Goal: Task Accomplishment & Management: Manage account settings

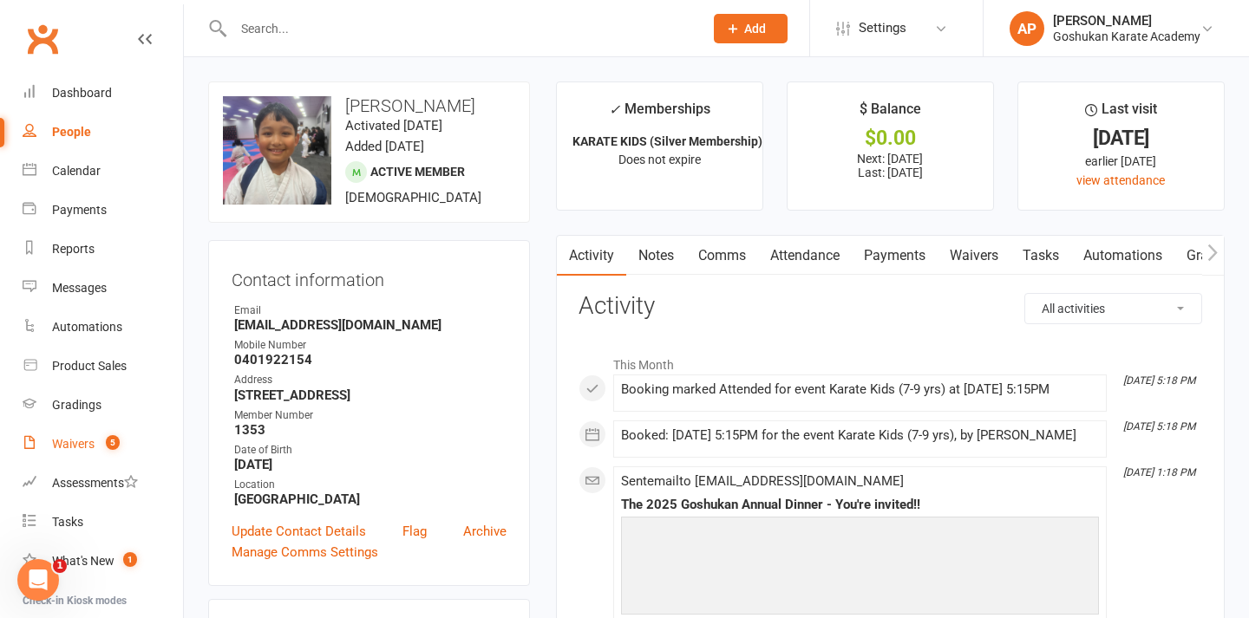
click at [105, 439] on count-badge "5" at bounding box center [108, 444] width 23 height 14
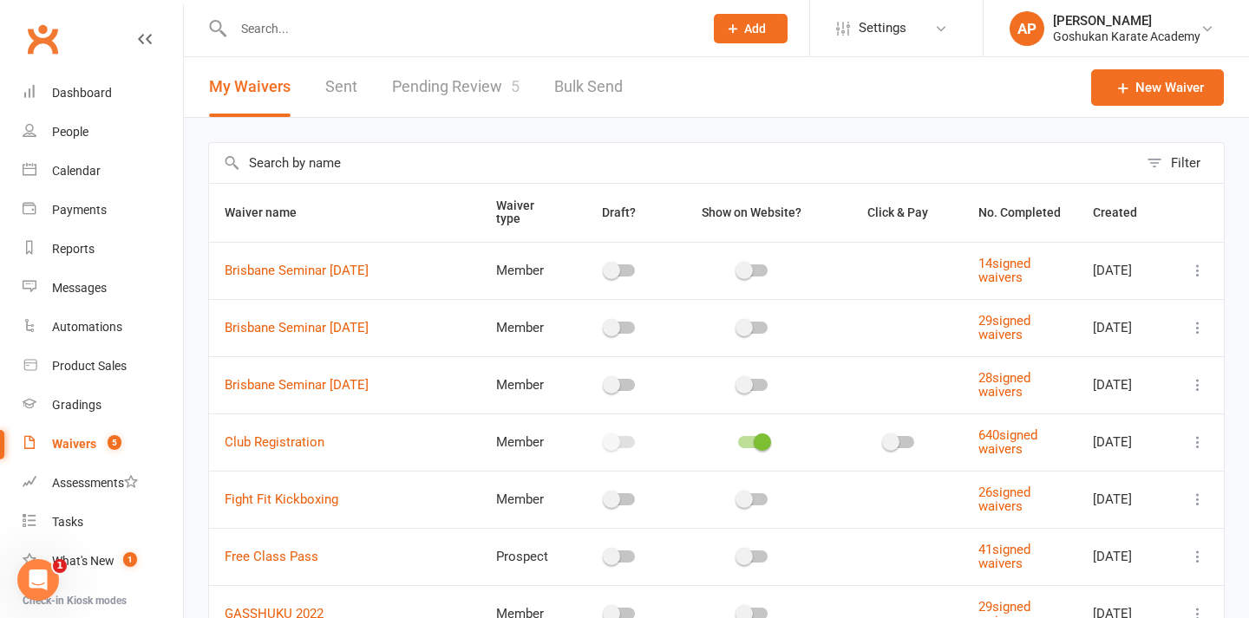
click at [445, 97] on link "Pending Review 5" at bounding box center [455, 87] width 127 height 60
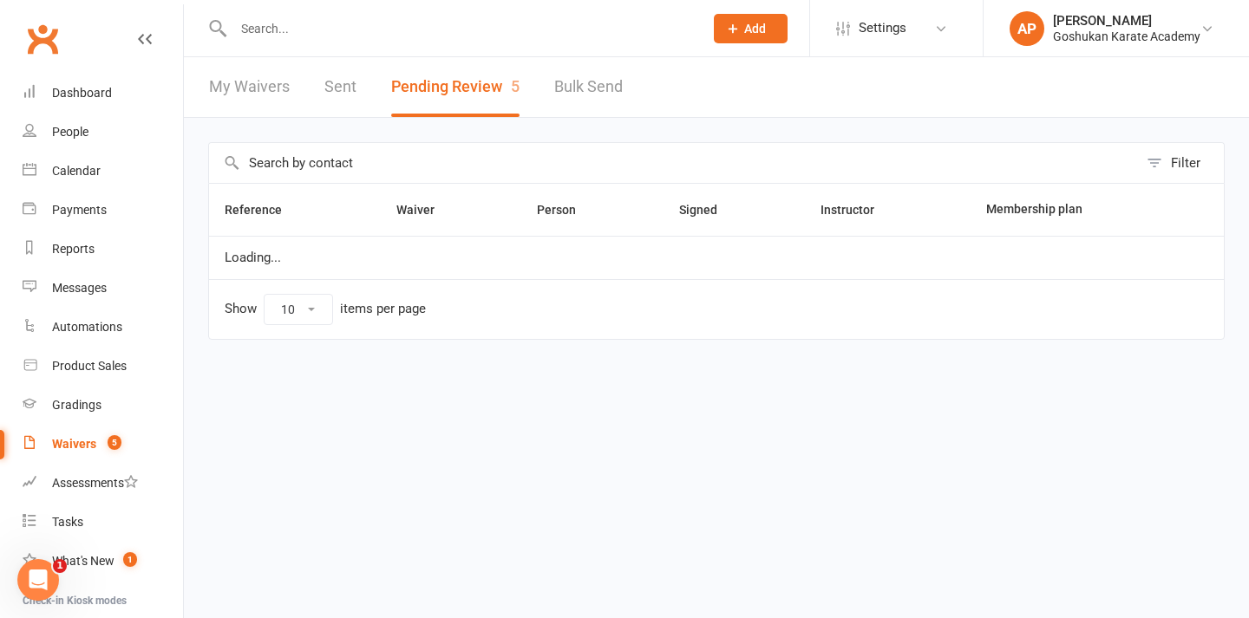
select select "50"
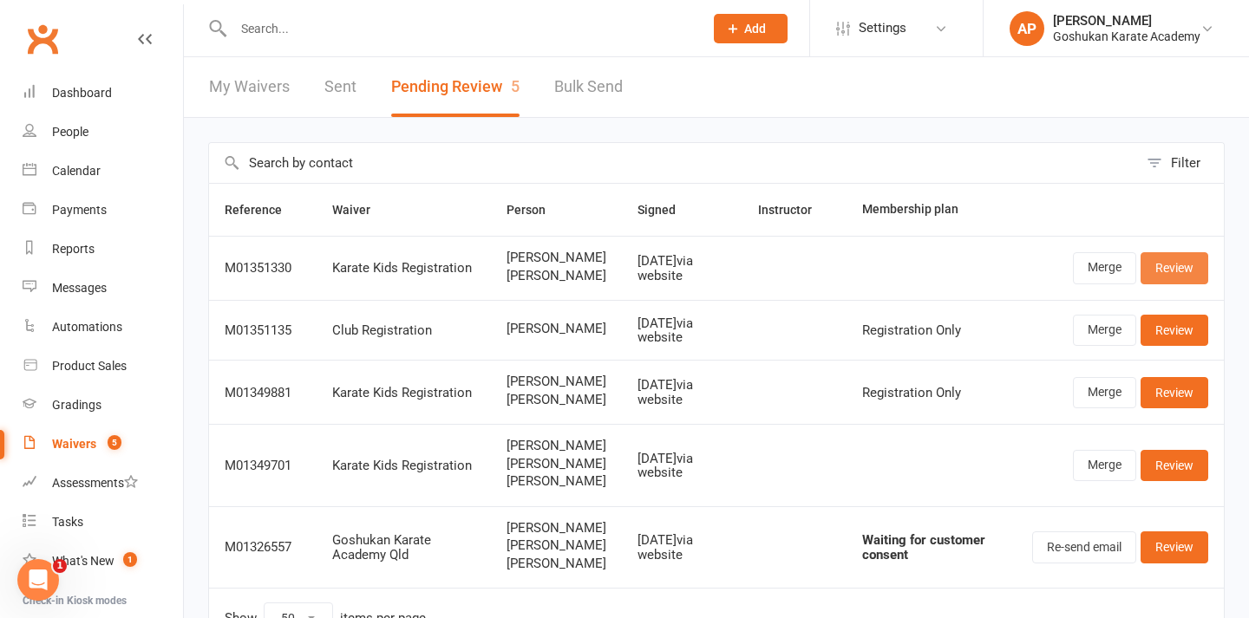
click at [1187, 284] on link "Review" at bounding box center [1175, 267] width 68 height 31
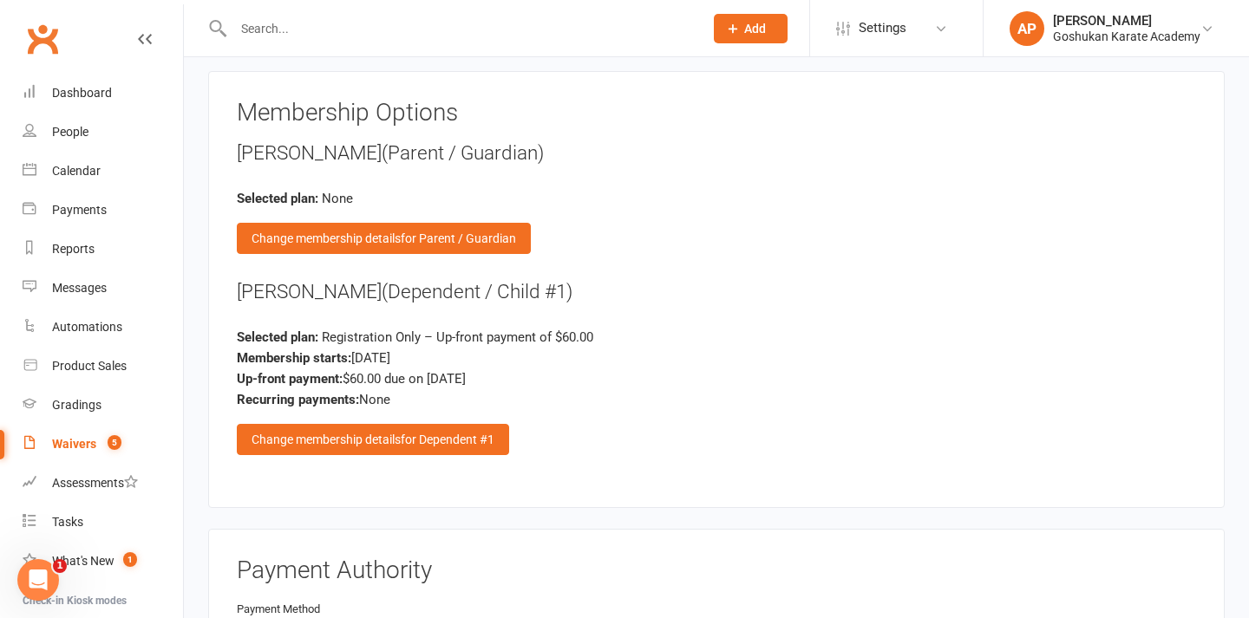
scroll to position [2239, 0]
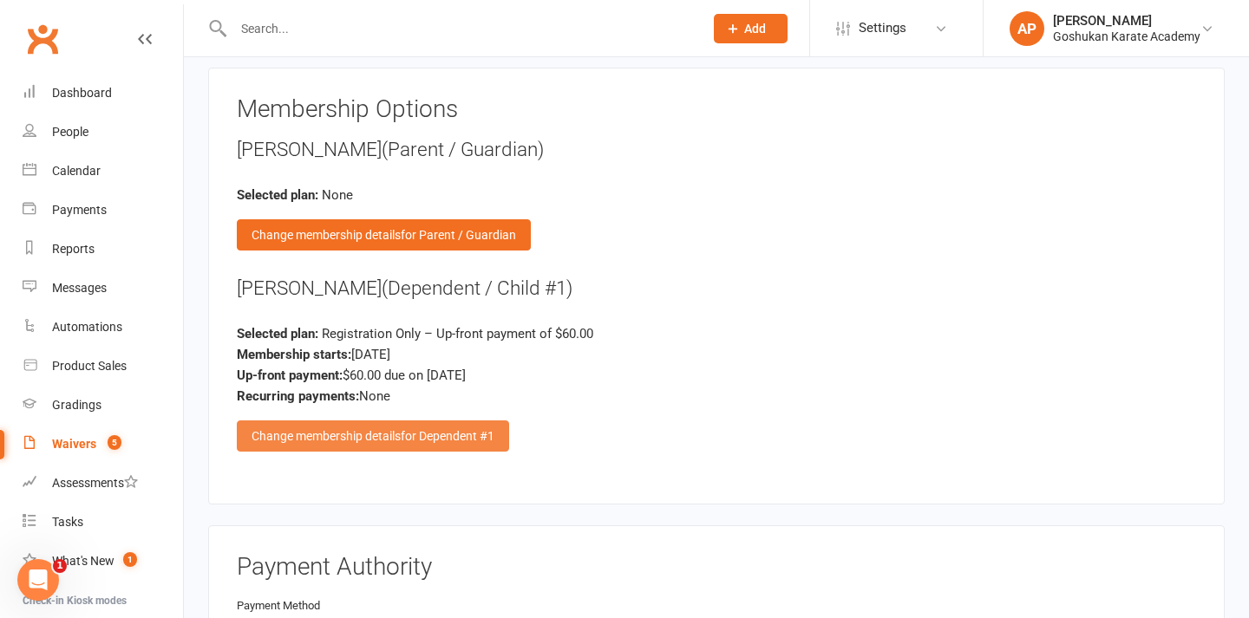
click at [394, 432] on div "Change membership details for Dependent #1" at bounding box center [373, 436] width 272 height 31
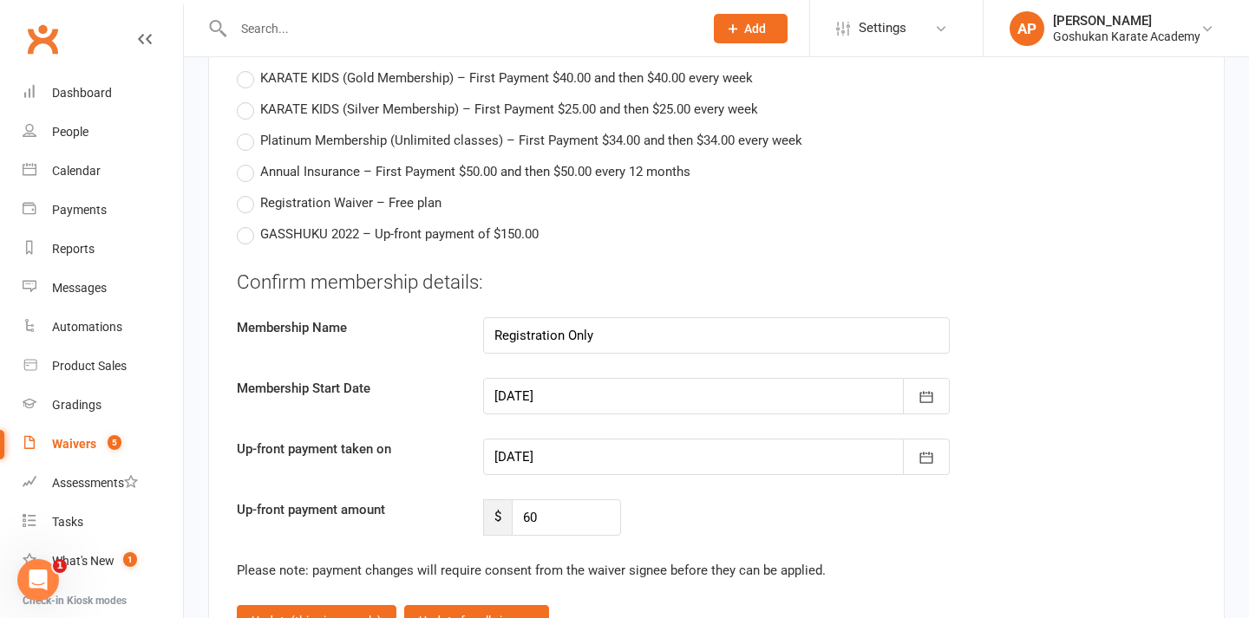
scroll to position [2797, 0]
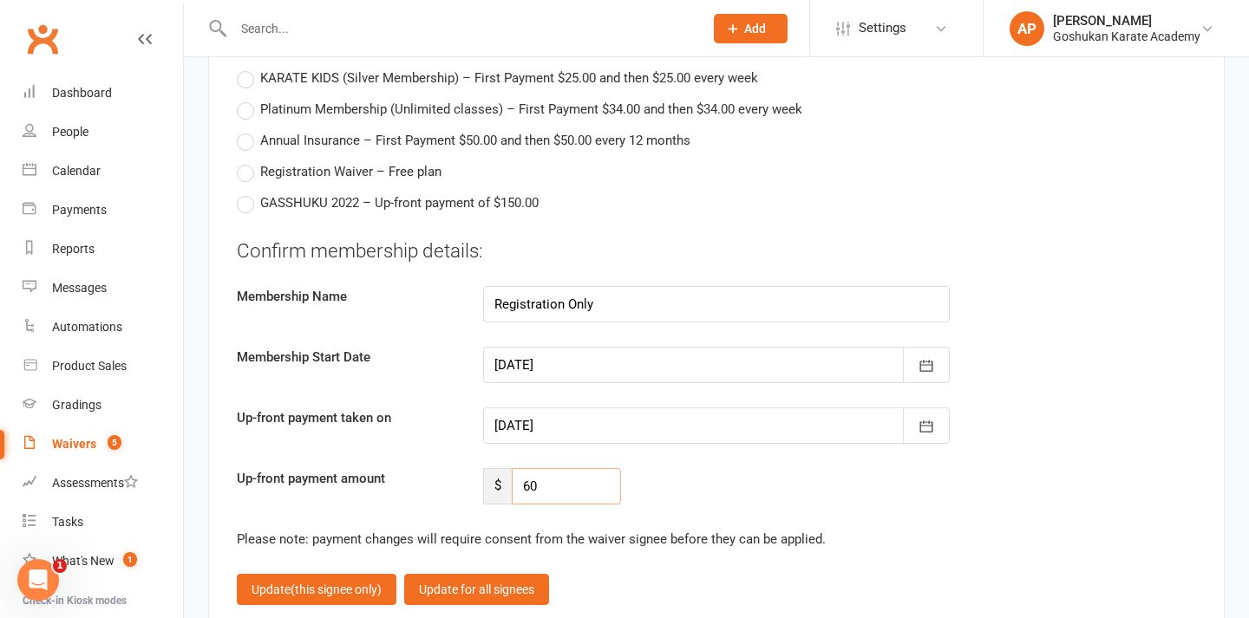
click at [532, 473] on input "60" at bounding box center [566, 486] width 109 height 36
type input "20"
click at [343, 583] on span "(this signee only)" at bounding box center [336, 590] width 91 height 14
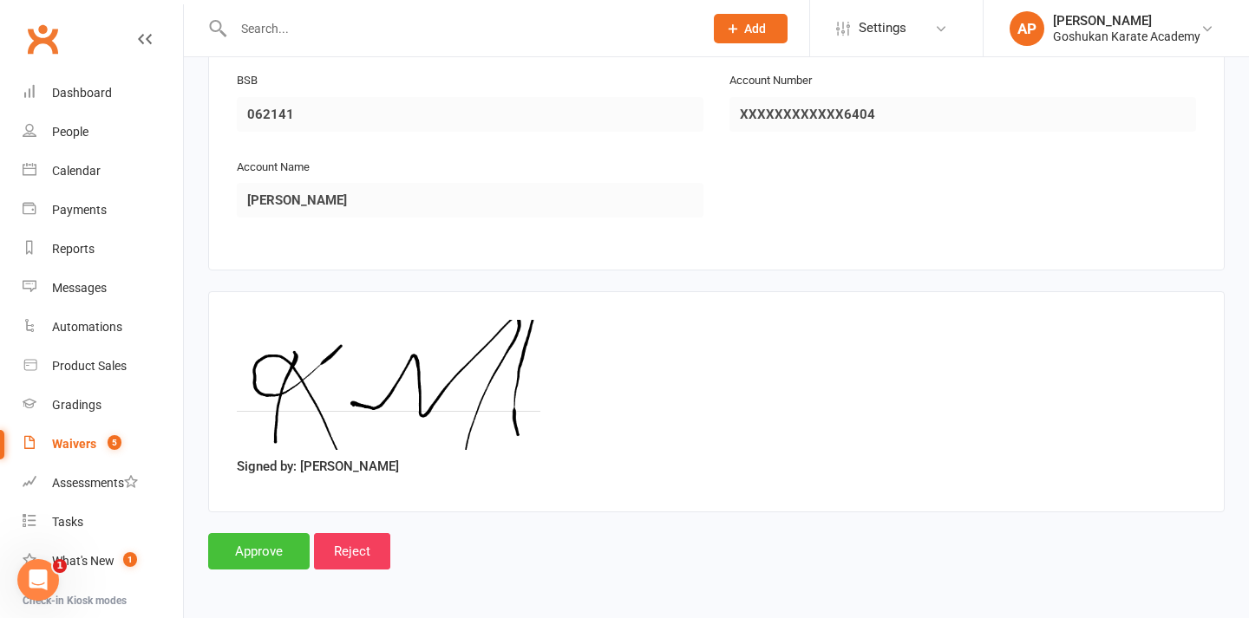
scroll to position [2850, 0]
click at [268, 549] on input "Approve" at bounding box center [258, 553] width 101 height 36
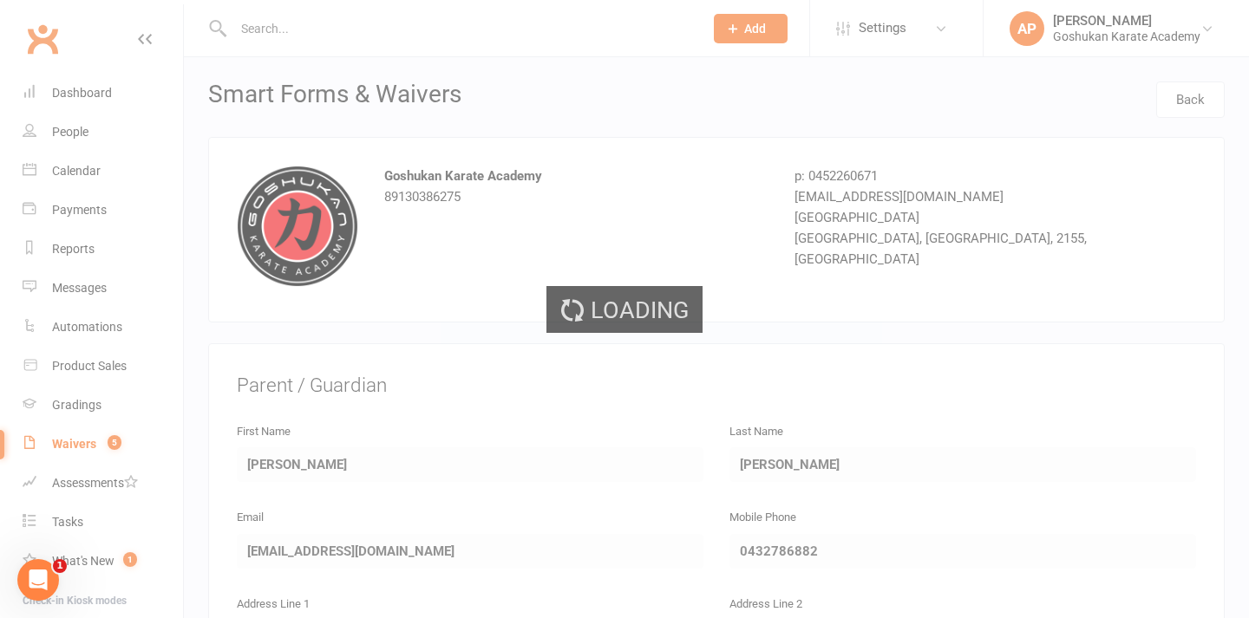
select select "50"
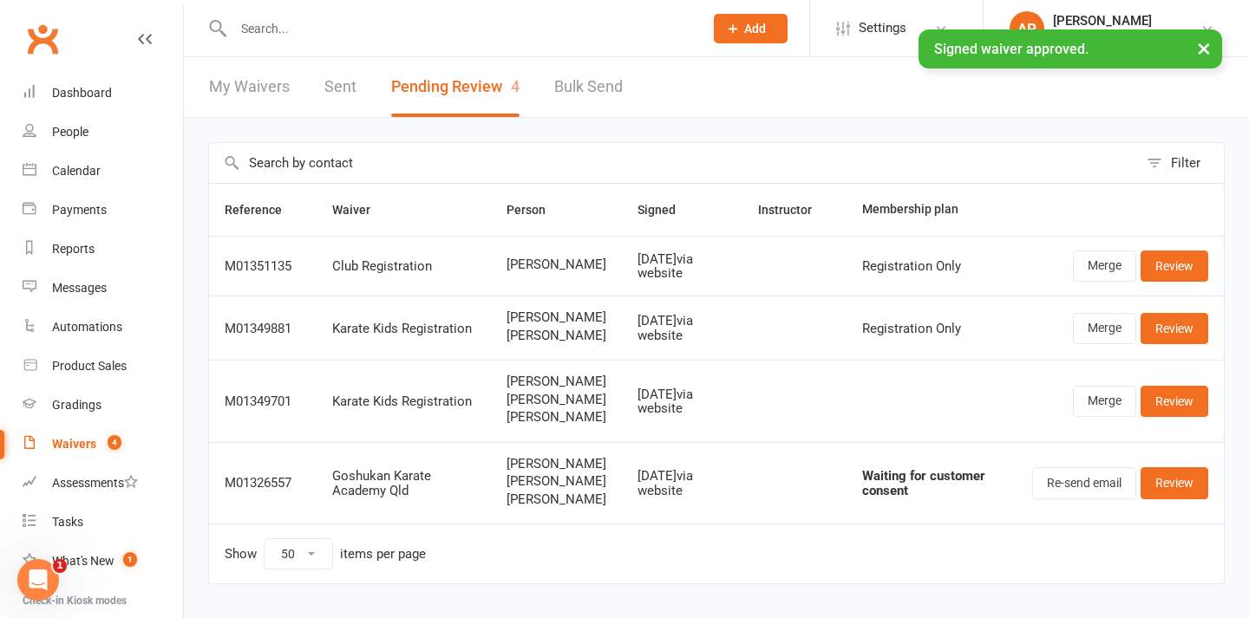
click at [404, 42] on div at bounding box center [449, 28] width 483 height 56
click at [402, 32] on input "text" at bounding box center [459, 28] width 463 height 24
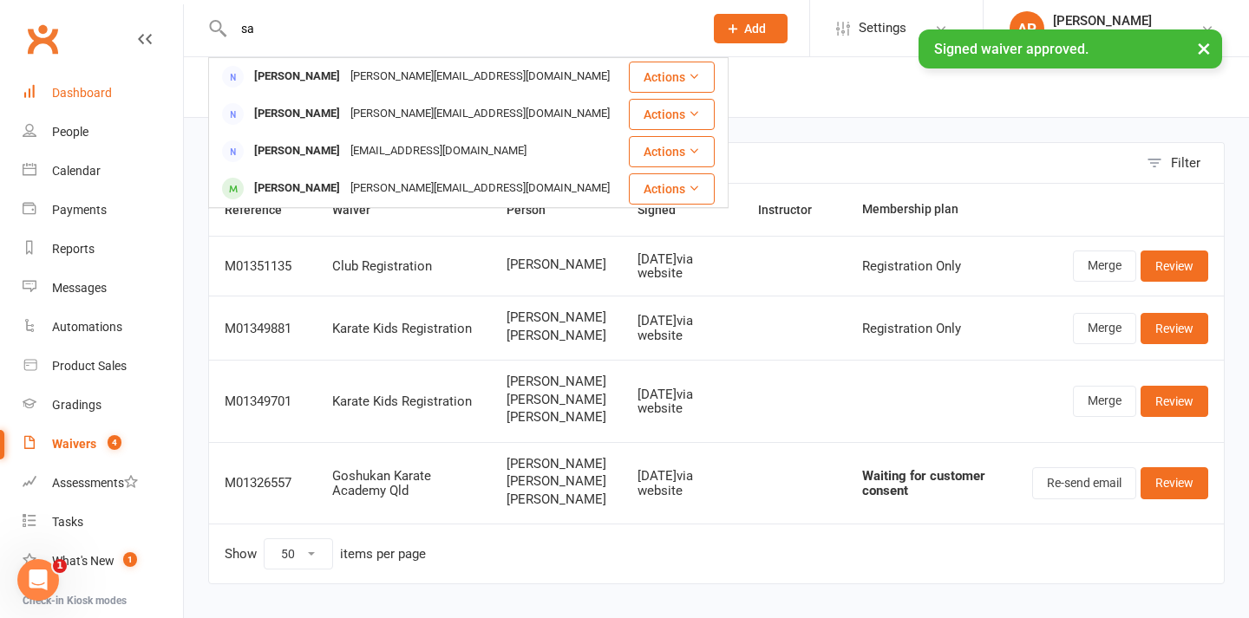
type input "sa"
click at [74, 95] on div "Dashboard" at bounding box center [82, 93] width 60 height 14
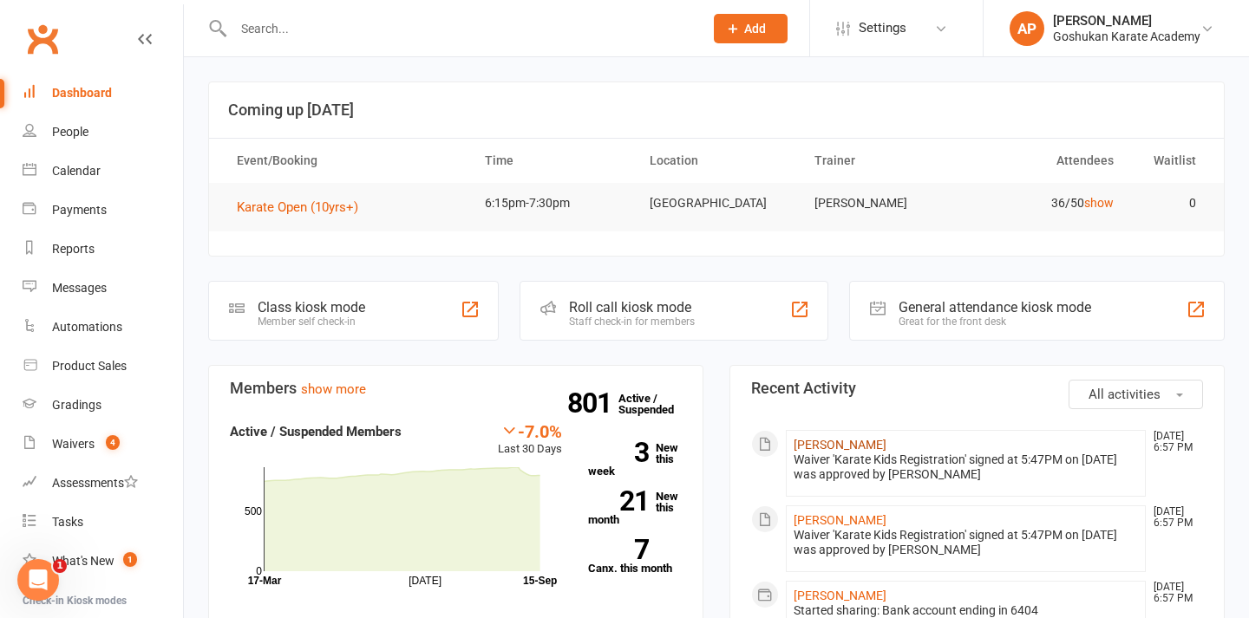
click at [826, 439] on link "[PERSON_NAME]" at bounding box center [840, 445] width 93 height 14
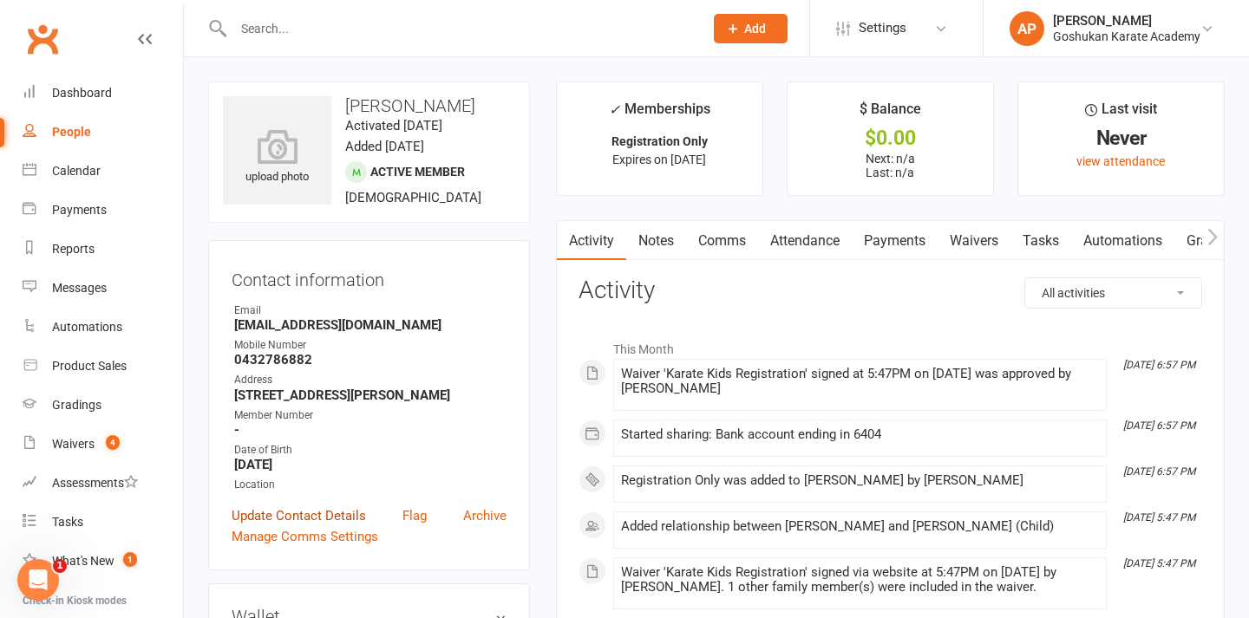
click at [322, 526] on link "Update Contact Details" at bounding box center [299, 516] width 134 height 21
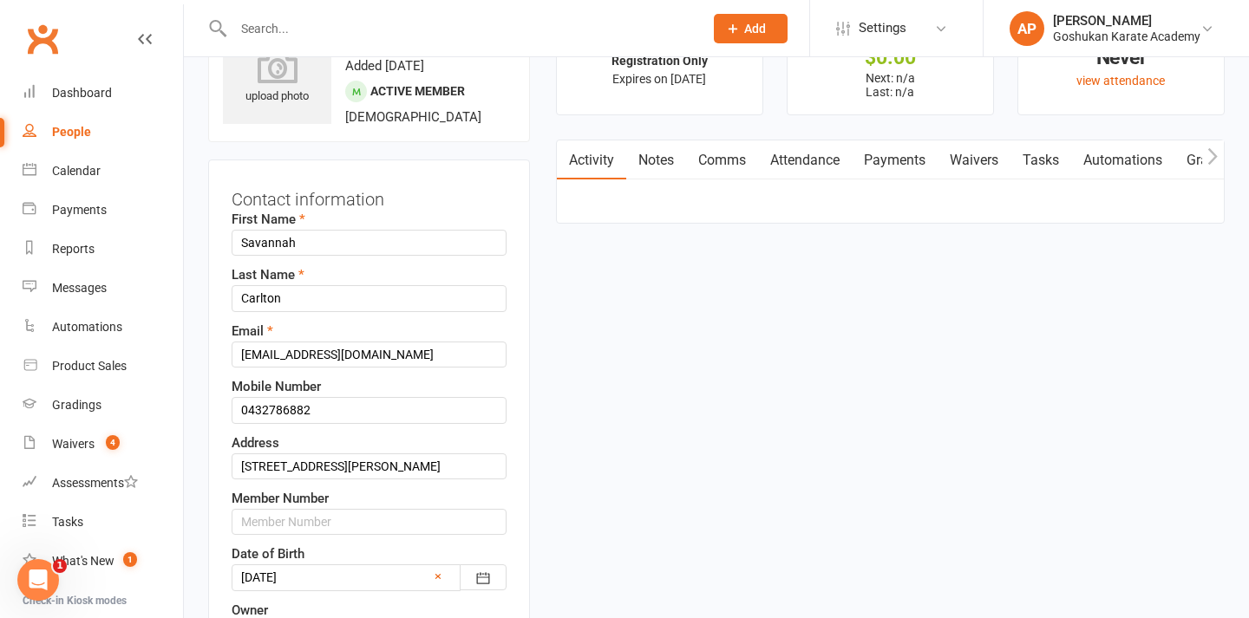
scroll to position [82, 0]
click at [275, 534] on input "text" at bounding box center [369, 521] width 275 height 26
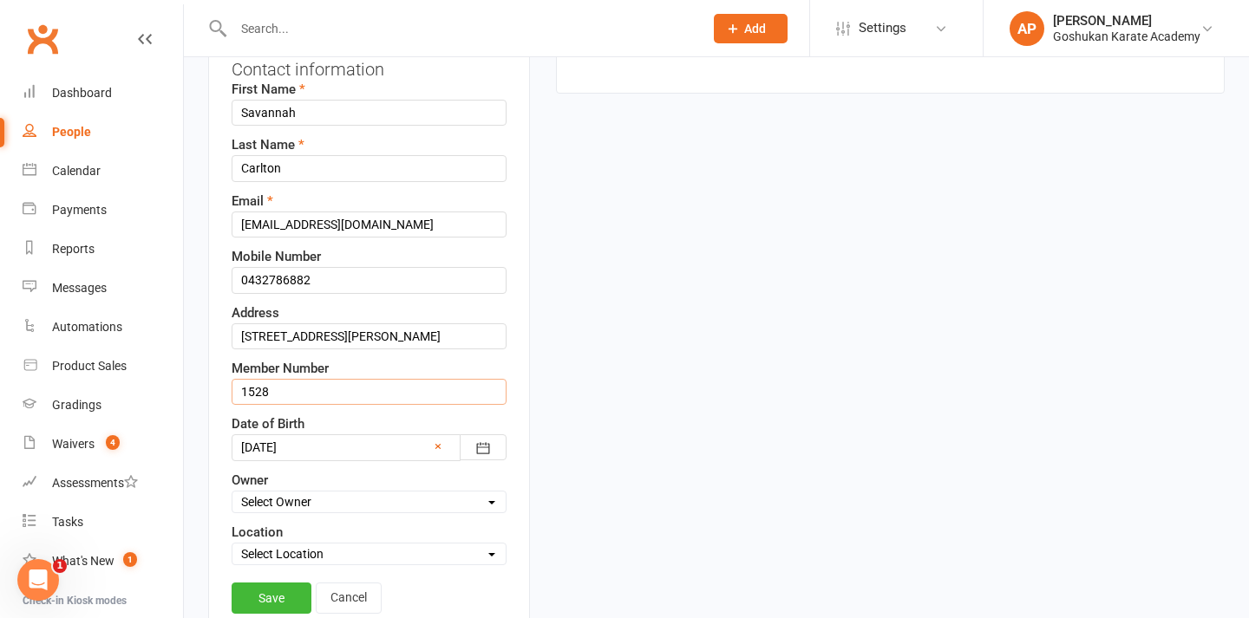
scroll to position [213, 0]
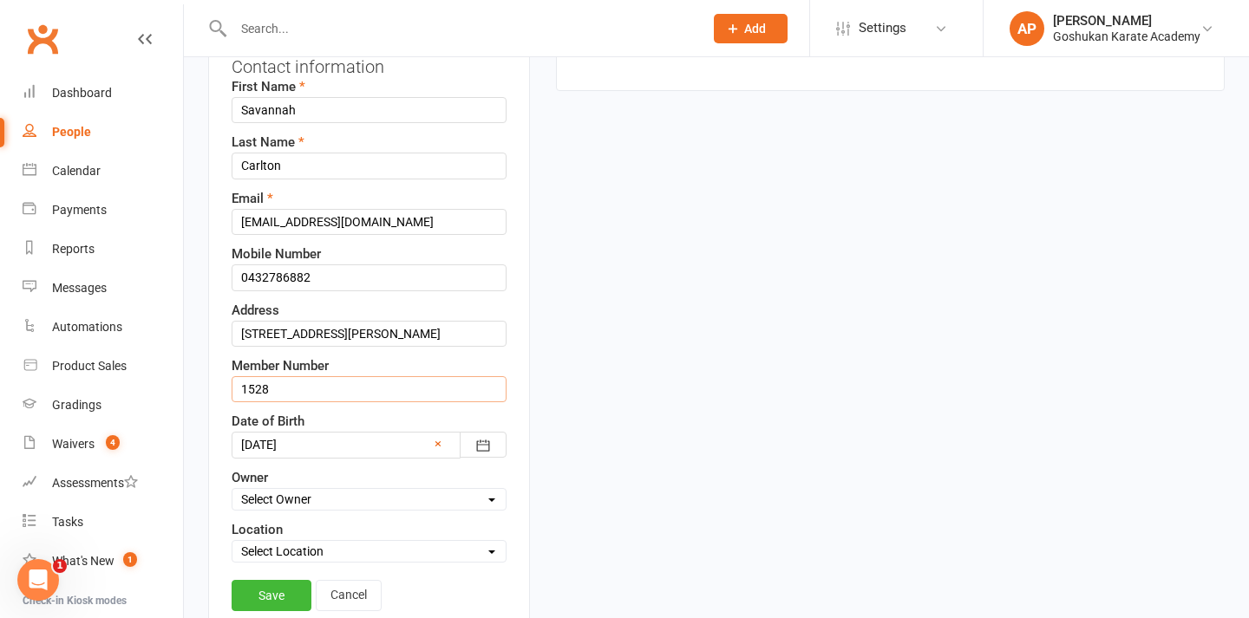
type input "1528"
select select "0"
click at [286, 600] on link "Save" at bounding box center [272, 595] width 80 height 31
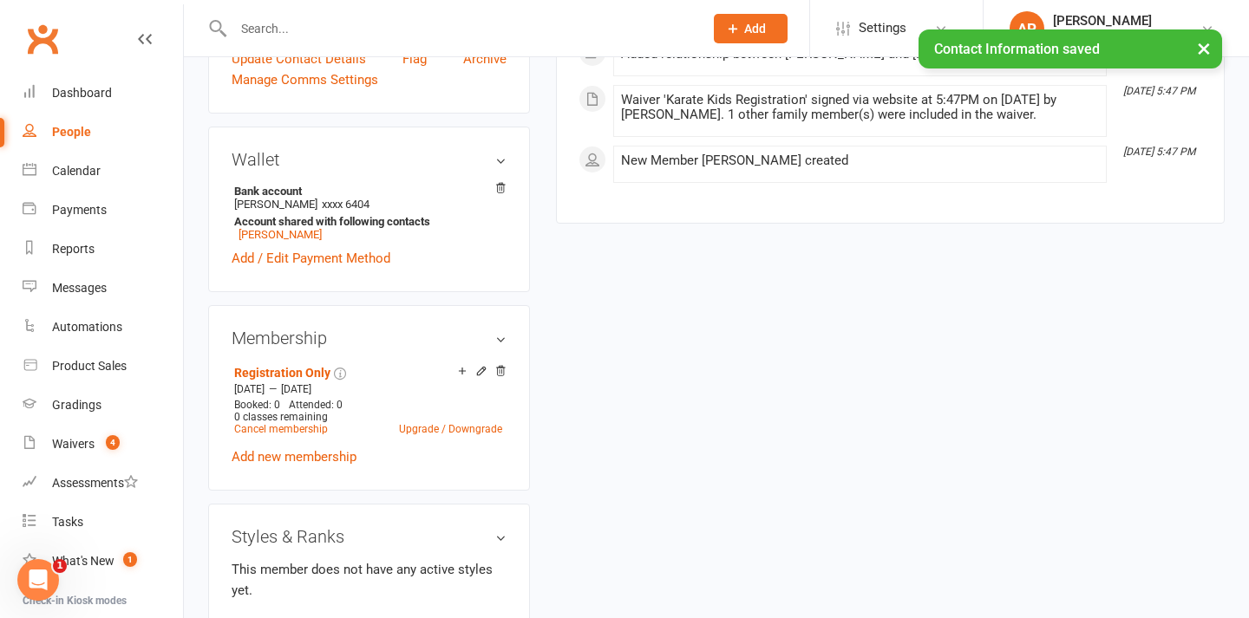
scroll to position [474, 0]
click at [317, 463] on link "Add new membership" at bounding box center [294, 456] width 125 height 16
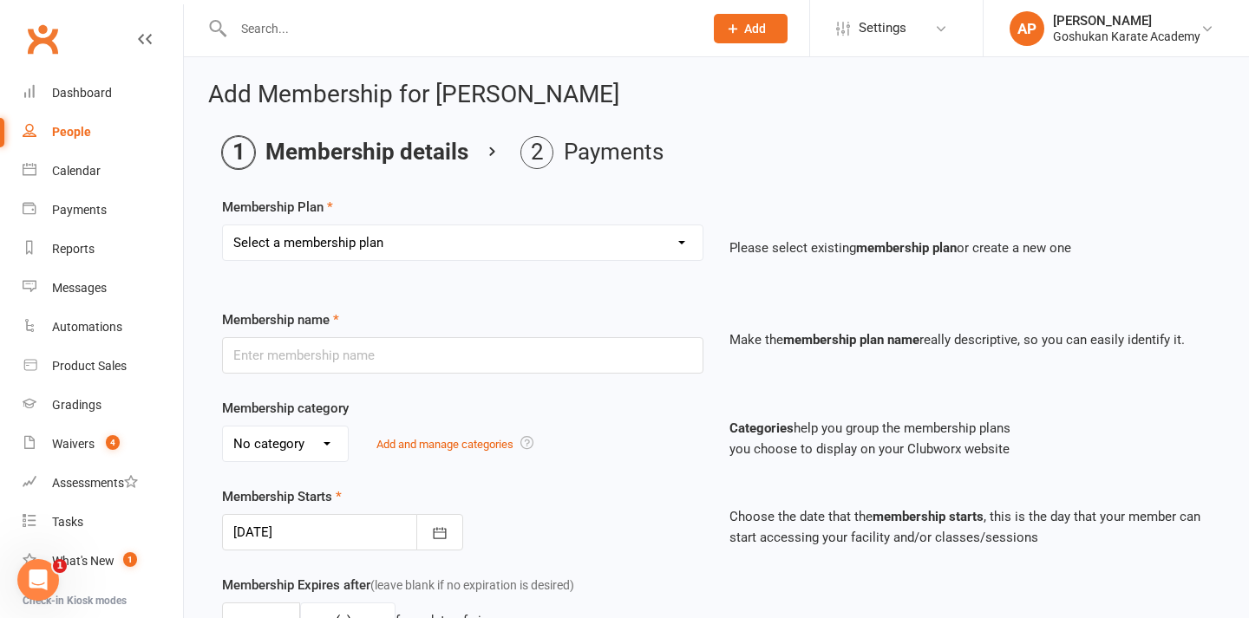
select select "12"
type input "KARATE KIDS (Silver Membership)"
select select "2"
type input "0"
type input "1"
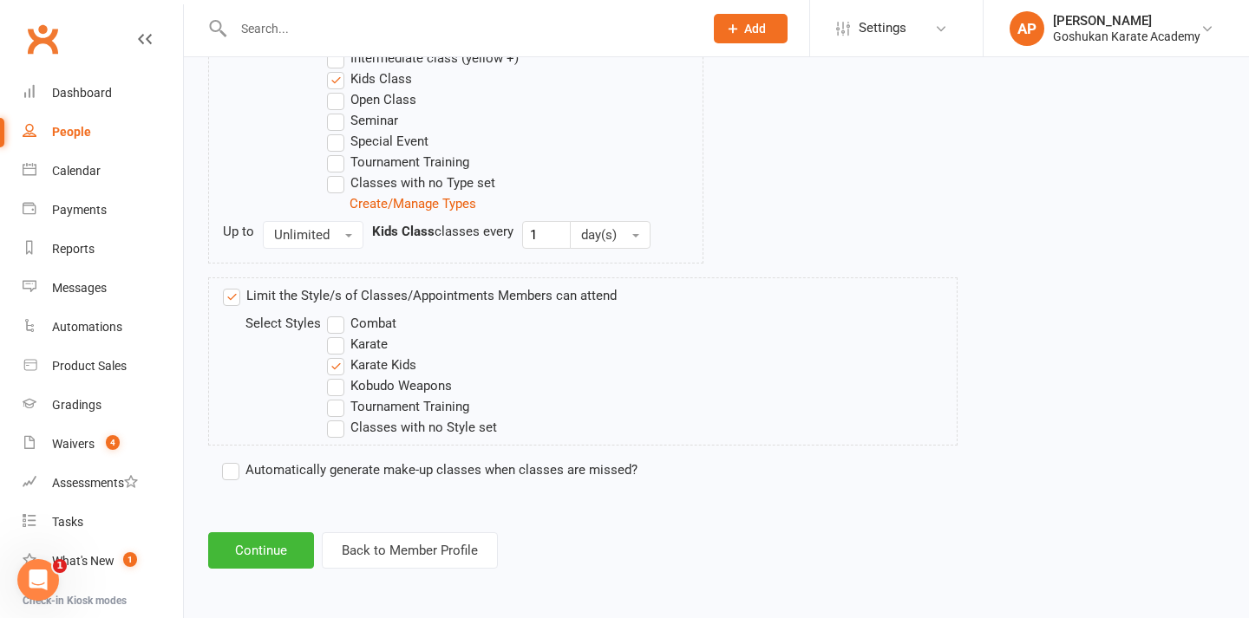
scroll to position [1059, 0]
click at [225, 460] on label "Automatically generate make-up classes when classes are missed?" at bounding box center [429, 470] width 415 height 21
click at [225, 460] on input "Automatically generate make-up classes when classes are missed?" at bounding box center [227, 460] width 11 height 0
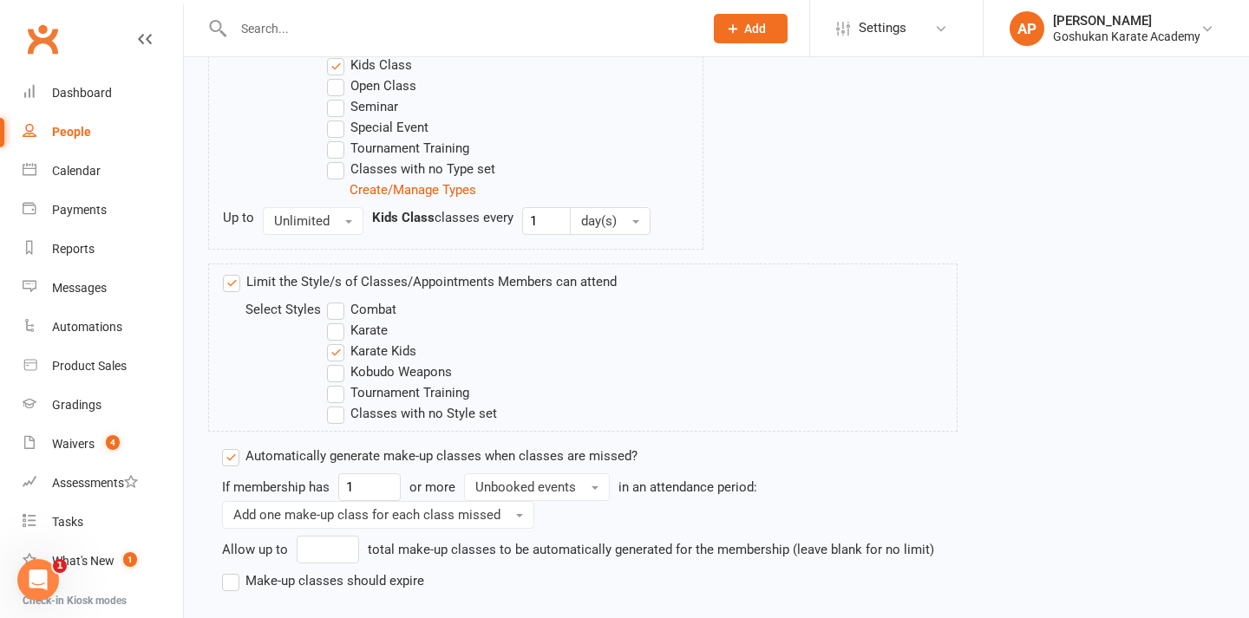
click at [237, 577] on label "Make-up classes should expire" at bounding box center [323, 581] width 202 height 21
click at [233, 571] on input "Make-up classes should expire" at bounding box center [227, 571] width 11 height 0
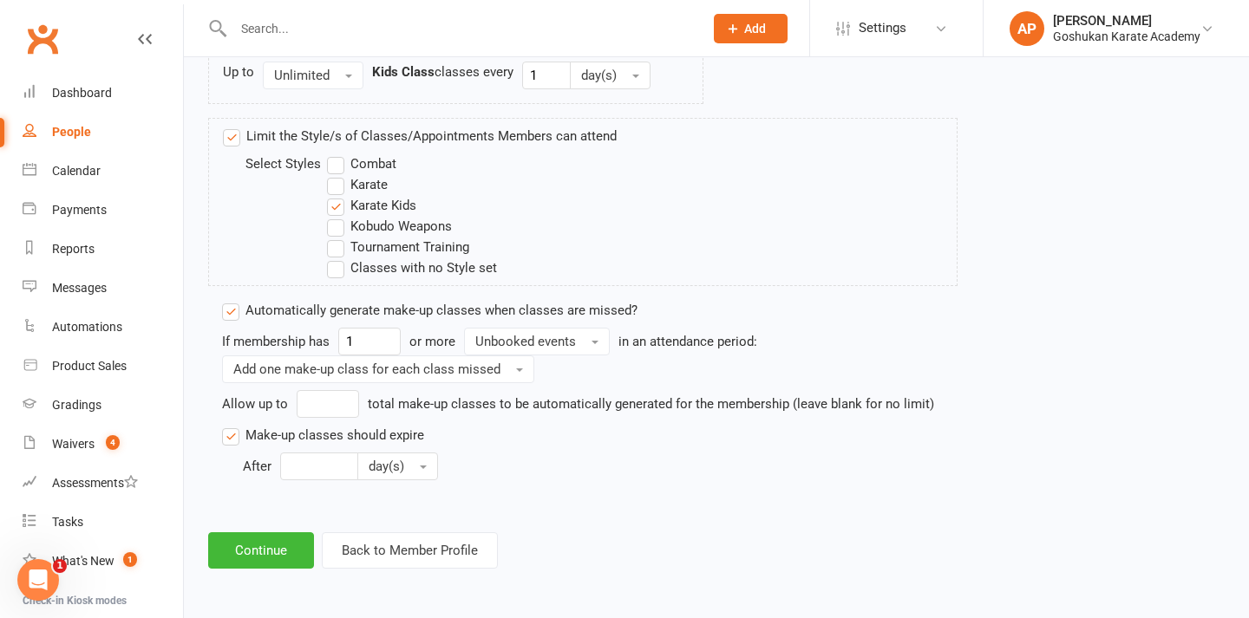
scroll to position [1219, 0]
click at [329, 453] on input "number" at bounding box center [319, 467] width 78 height 28
type input "6"
click at [405, 453] on button "day(s)" at bounding box center [397, 467] width 81 height 28
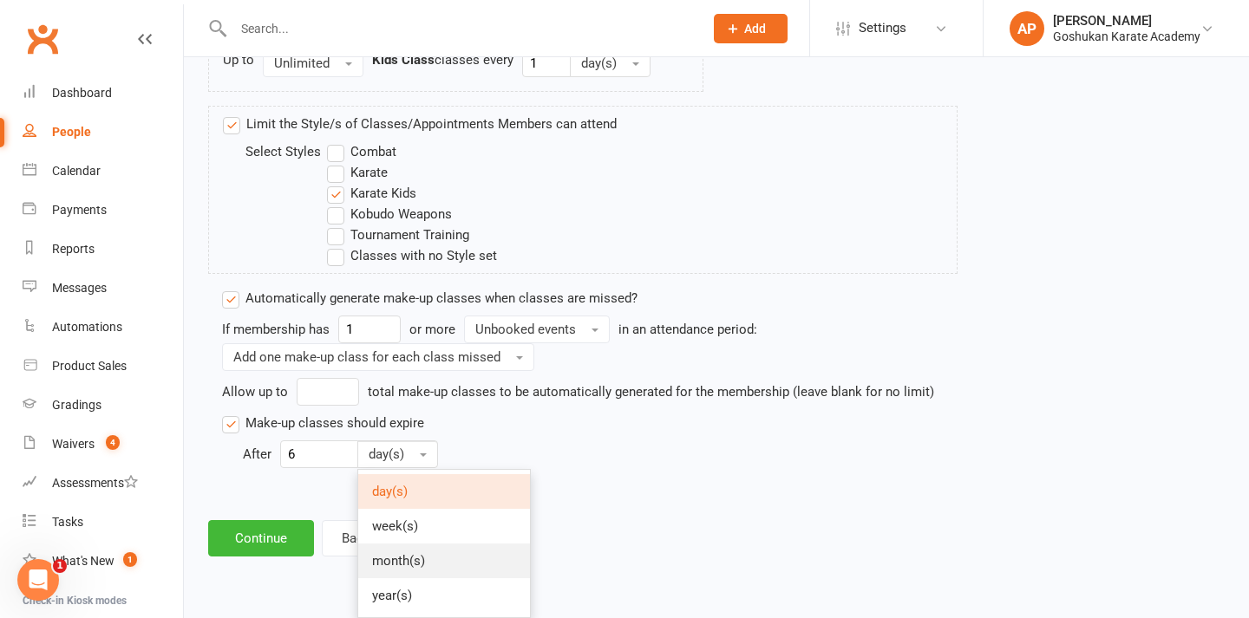
click at [435, 552] on link "month(s)" at bounding box center [444, 561] width 172 height 35
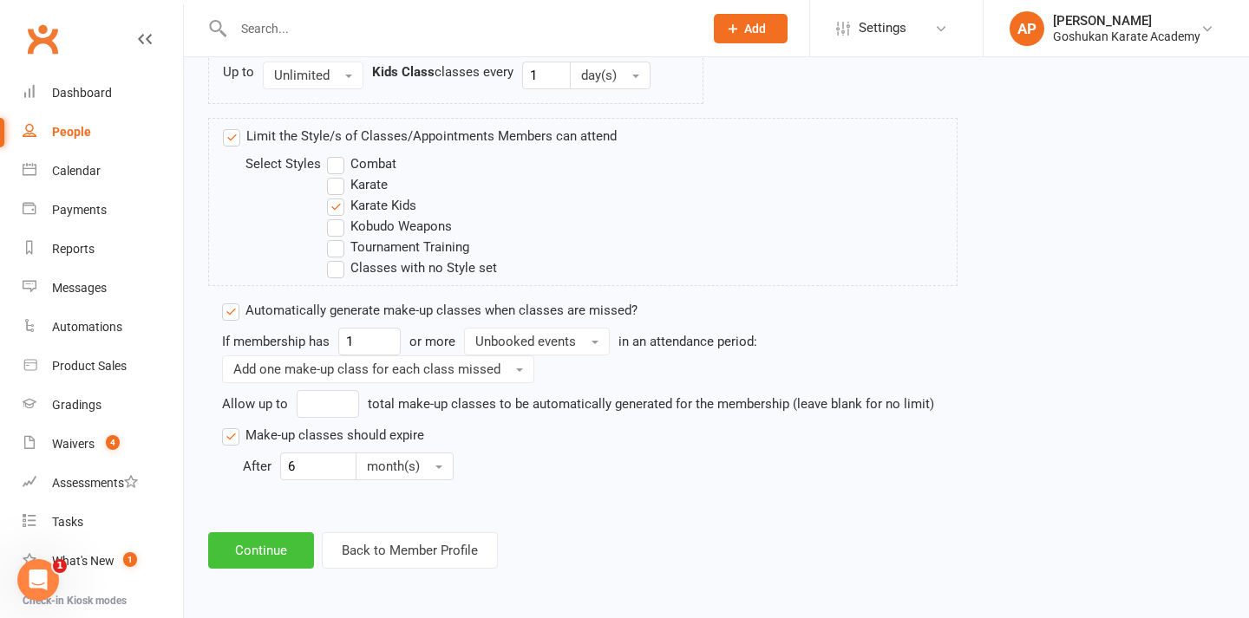
click at [273, 544] on button "Continue" at bounding box center [261, 551] width 106 height 36
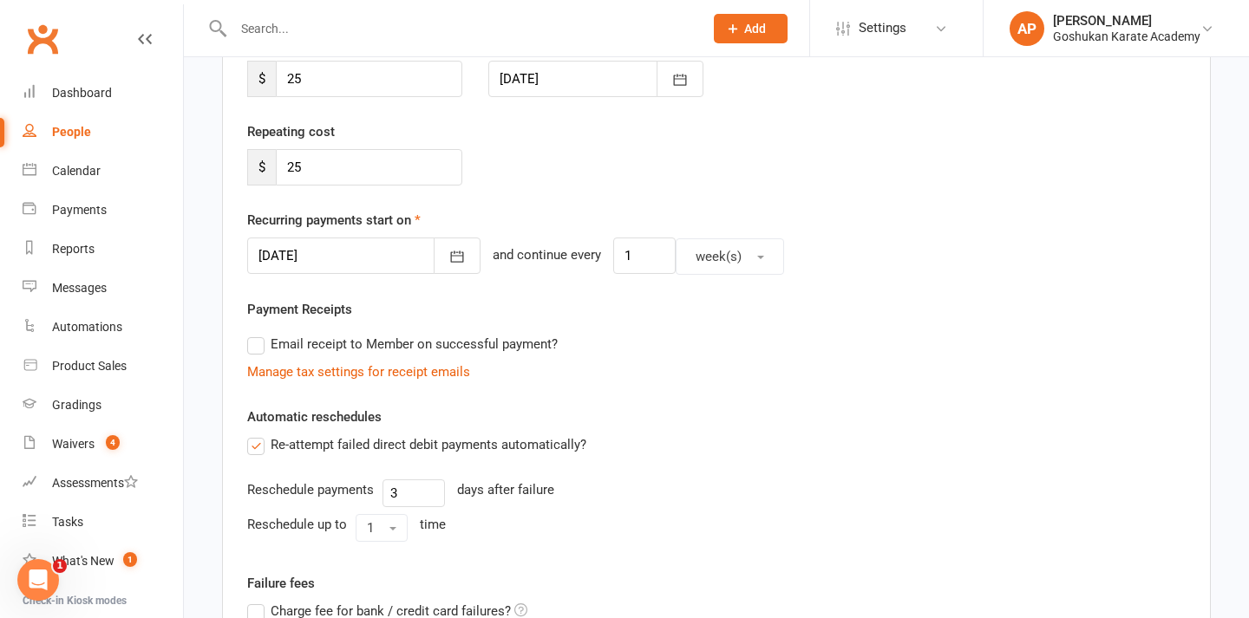
scroll to position [263, 0]
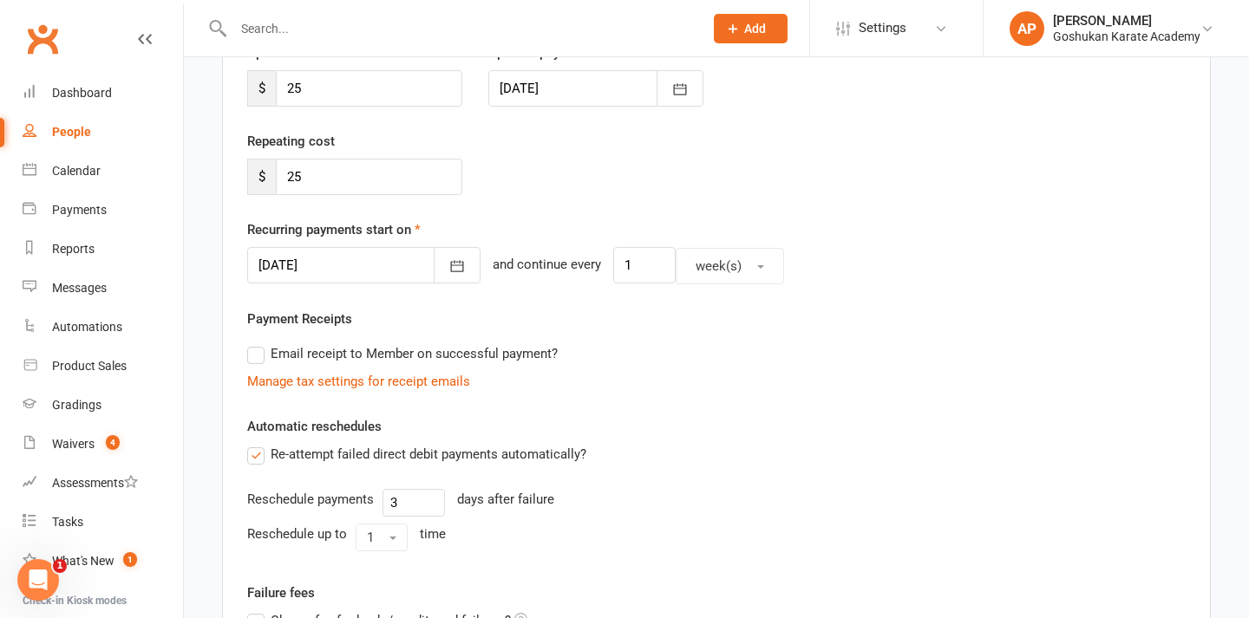
click at [376, 272] on div at bounding box center [363, 265] width 233 height 36
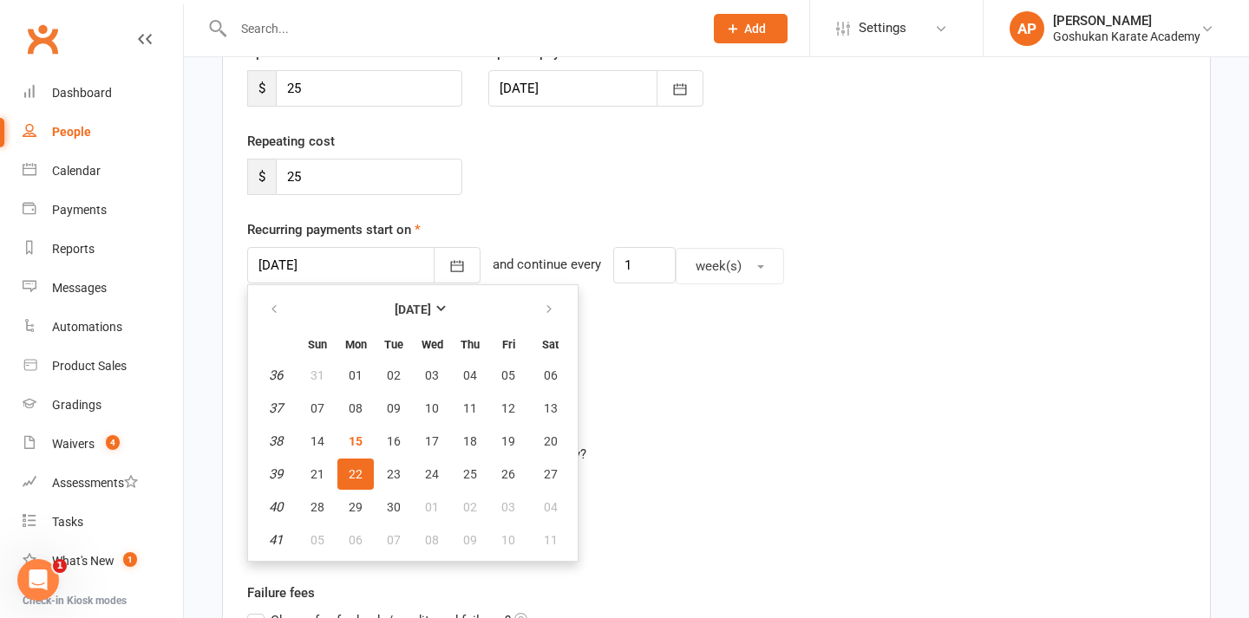
click at [544, 221] on div "Recurring payments start on [DATE] [DATE] Sun Mon Tue Wed Thu Fri Sat 36 31 01 …" at bounding box center [716, 251] width 938 height 65
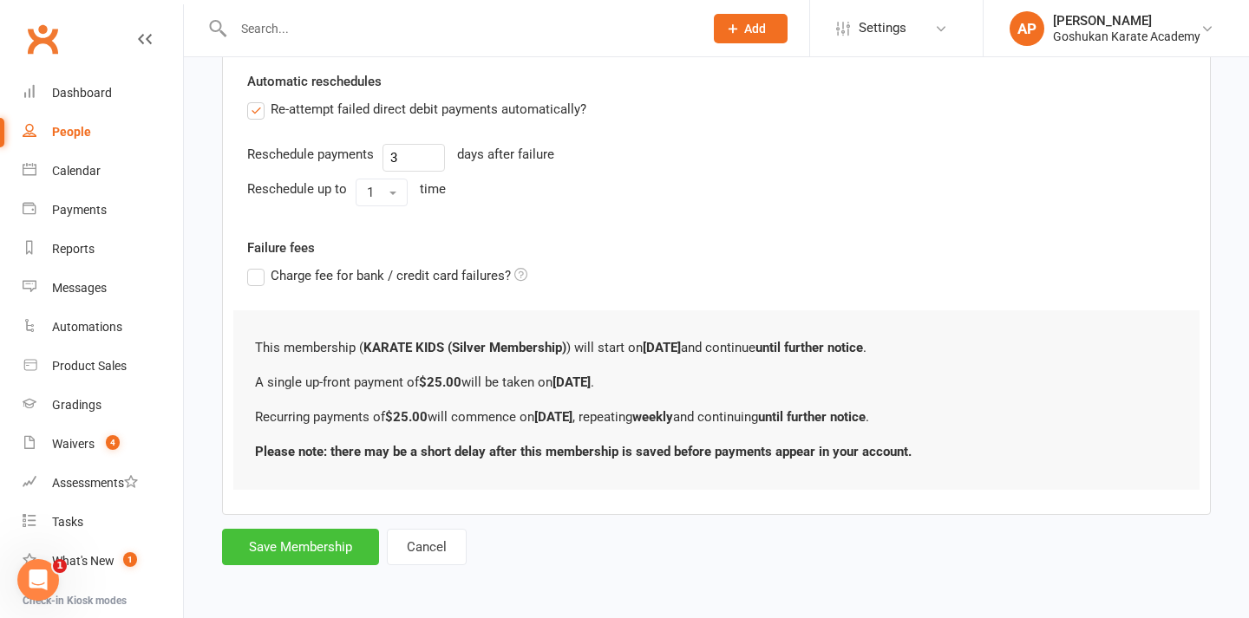
scroll to position [622, 0]
click at [295, 533] on button "Save Membership" at bounding box center [300, 547] width 157 height 36
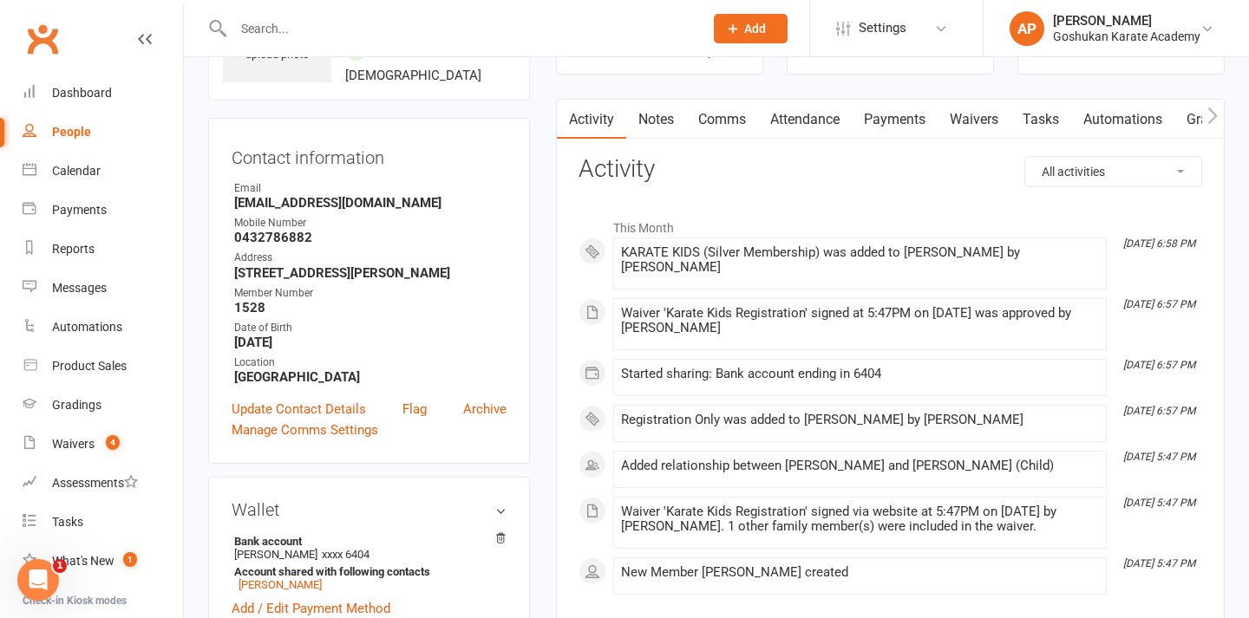
scroll to position [124, 0]
click at [56, 457] on link "Waivers 4" at bounding box center [103, 444] width 160 height 39
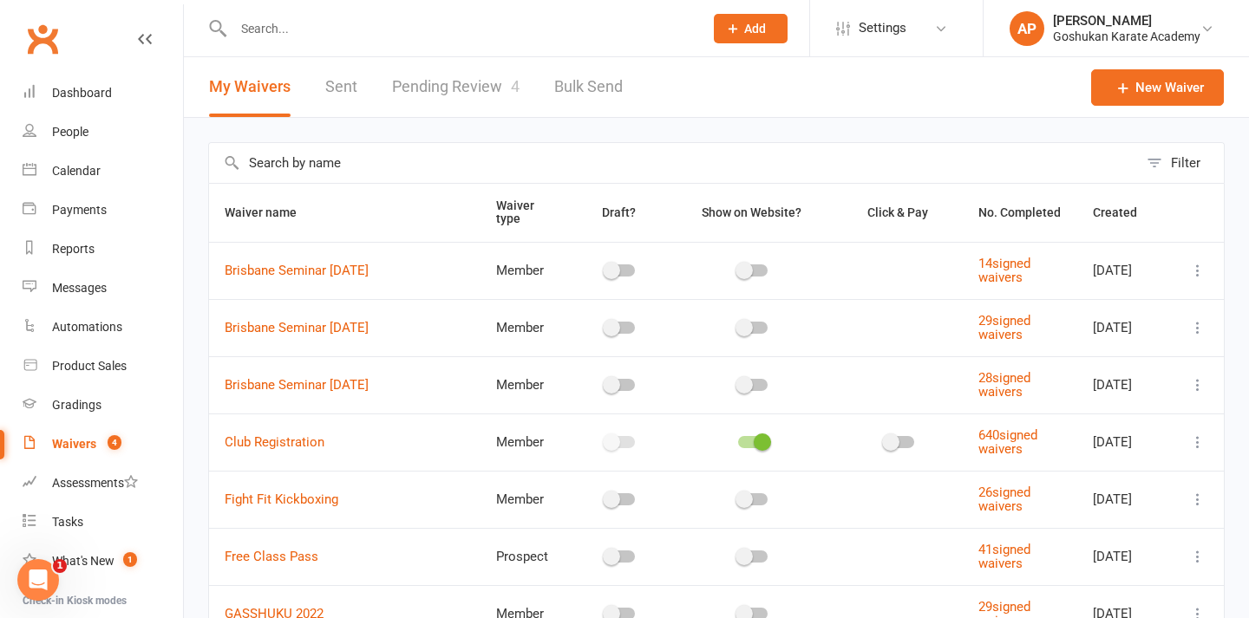
click at [446, 92] on link "Pending Review 4" at bounding box center [455, 87] width 127 height 60
select select "50"
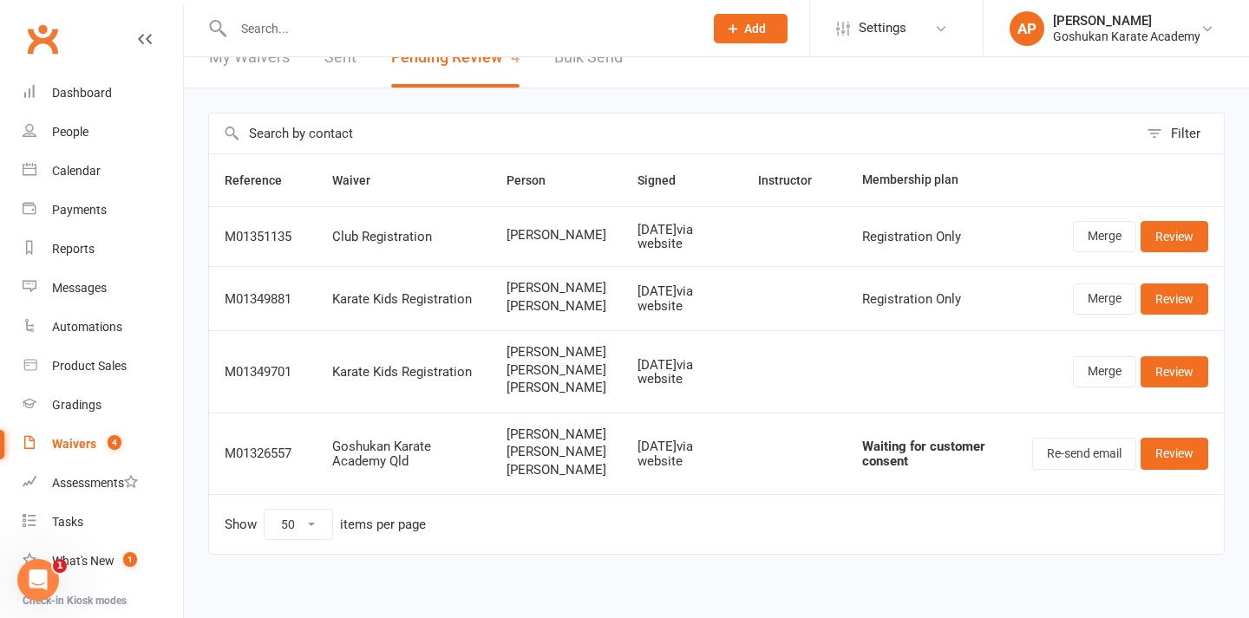
scroll to position [33, 0]
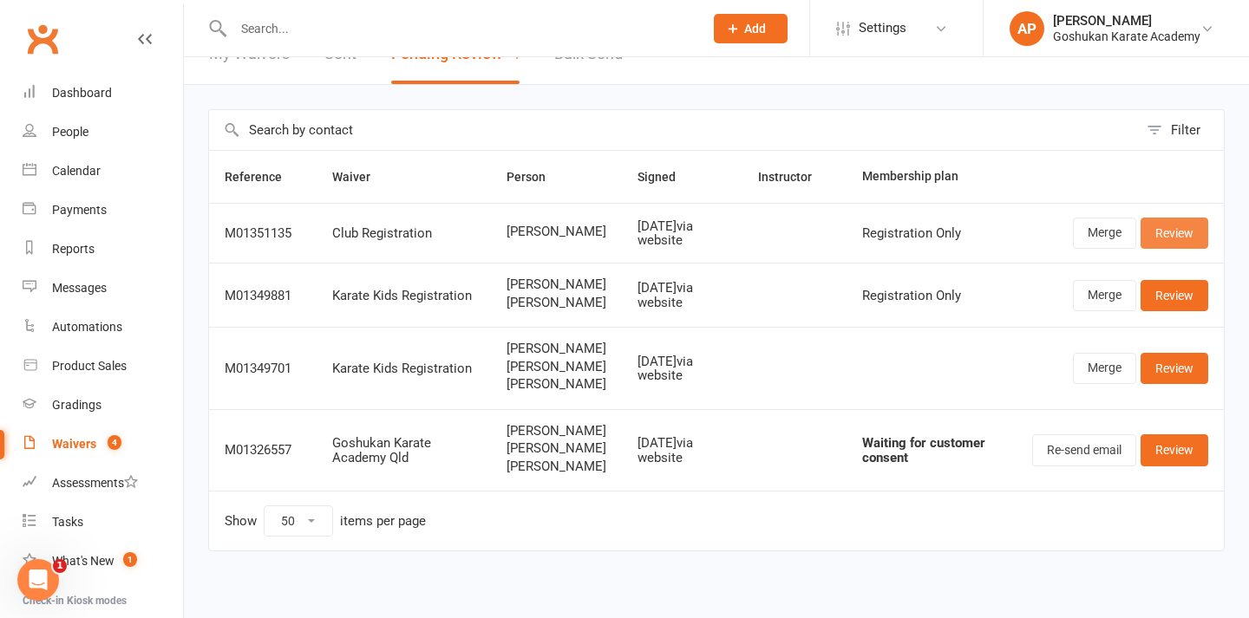
click at [1165, 224] on link "Review" at bounding box center [1175, 233] width 68 height 31
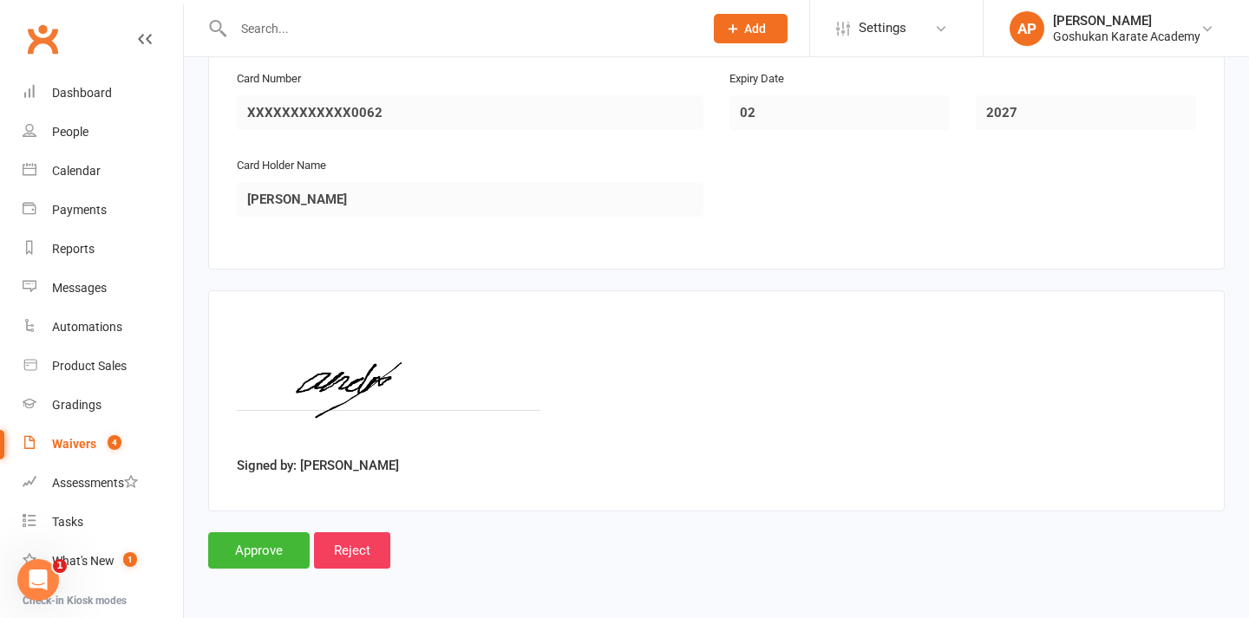
scroll to position [2057, 0]
click at [278, 539] on input "Approve" at bounding box center [258, 551] width 101 height 36
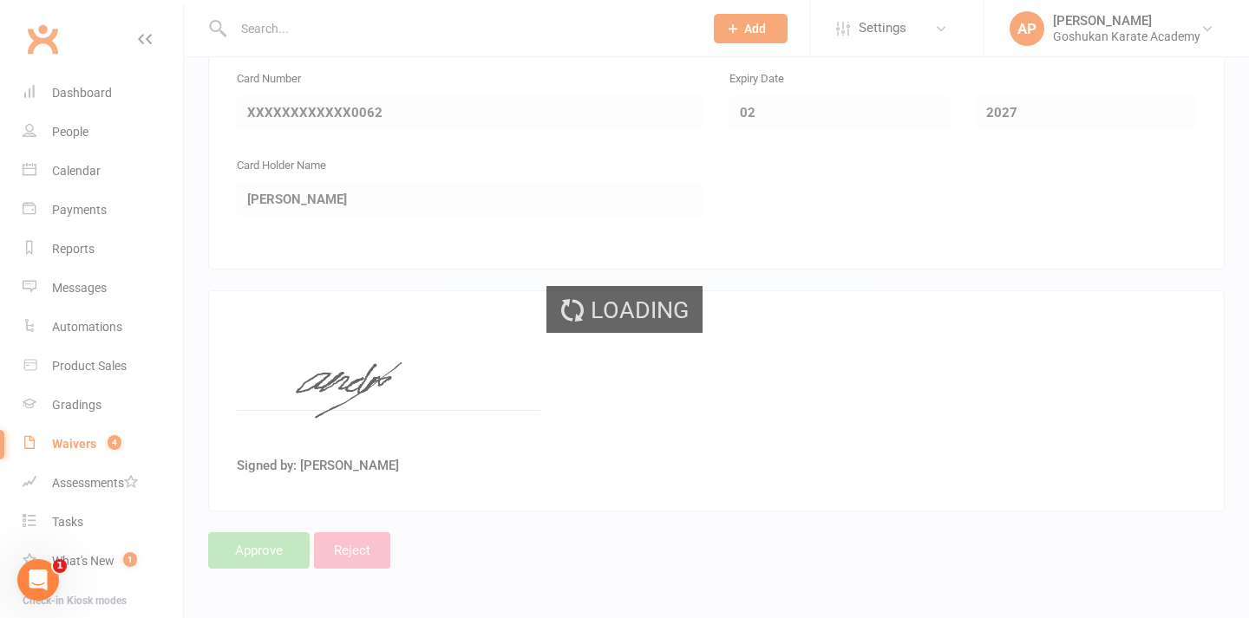
select select "50"
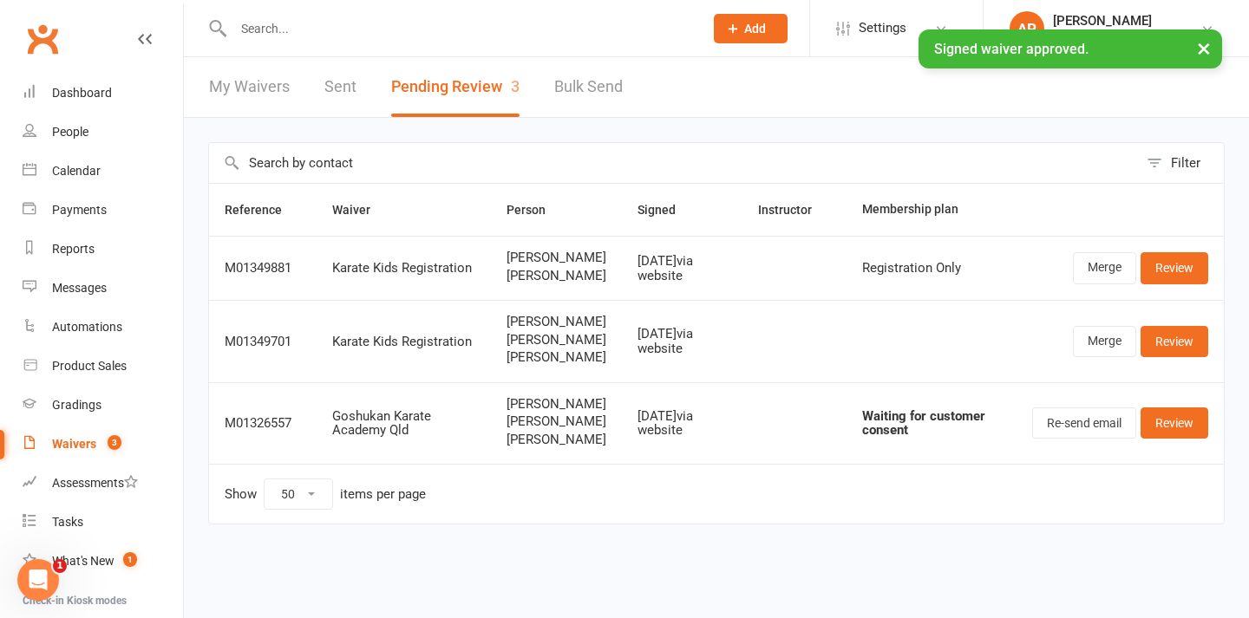
click at [474, 29] on input "text" at bounding box center [459, 28] width 463 height 24
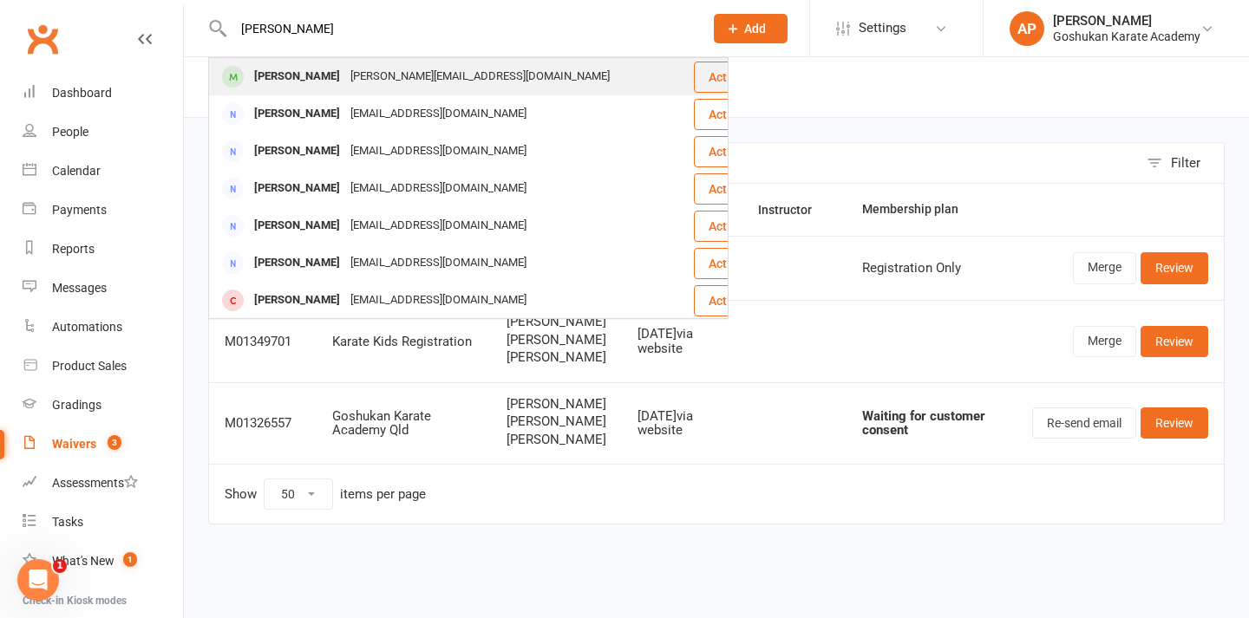
type input "[PERSON_NAME]"
click at [411, 79] on div "[PERSON_NAME][EMAIL_ADDRESS][DOMAIN_NAME]" at bounding box center [480, 76] width 270 height 25
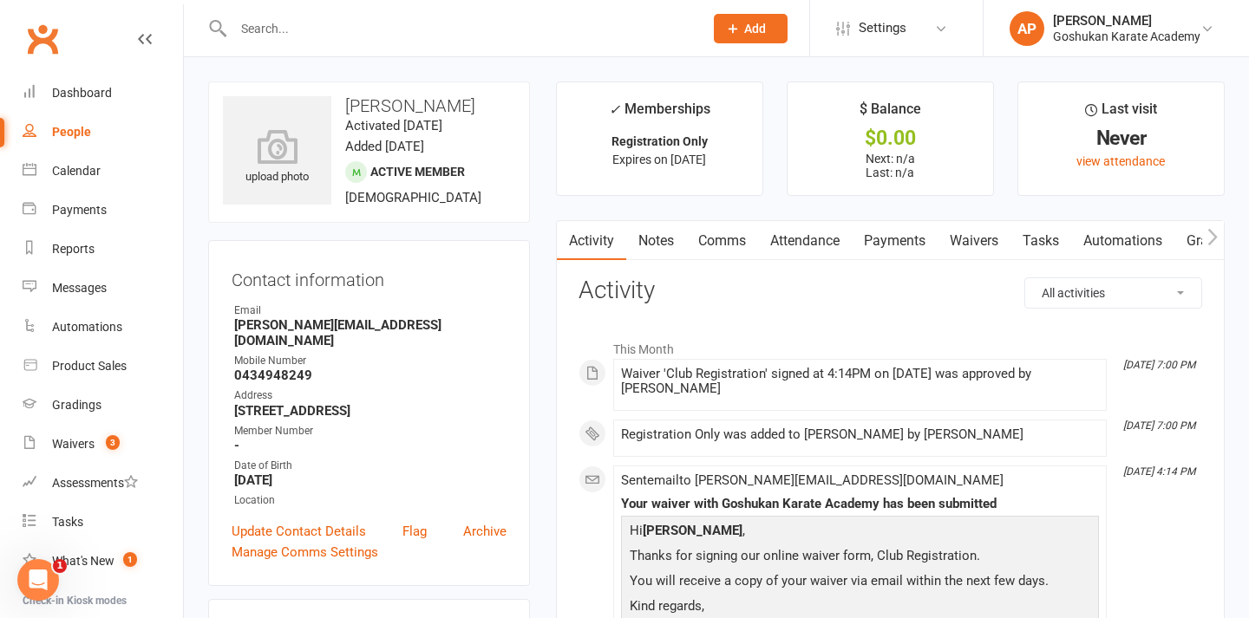
click at [644, 236] on link "Notes" at bounding box center [656, 241] width 60 height 40
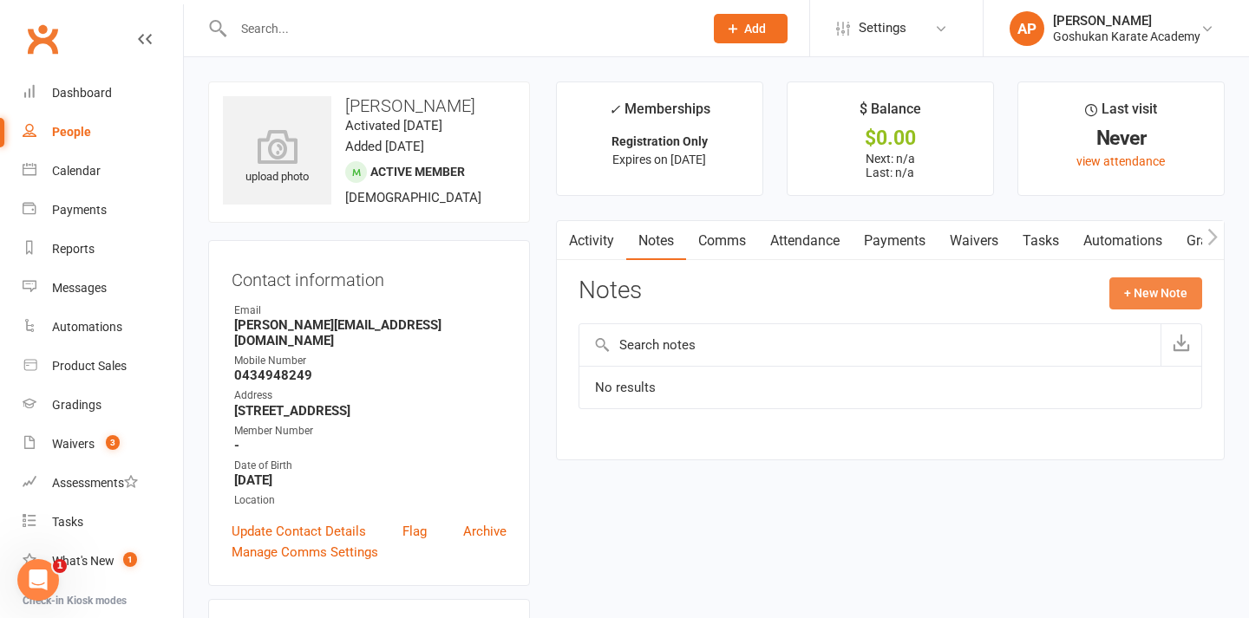
click at [1141, 300] on button "+ New Note" at bounding box center [1155, 293] width 93 height 31
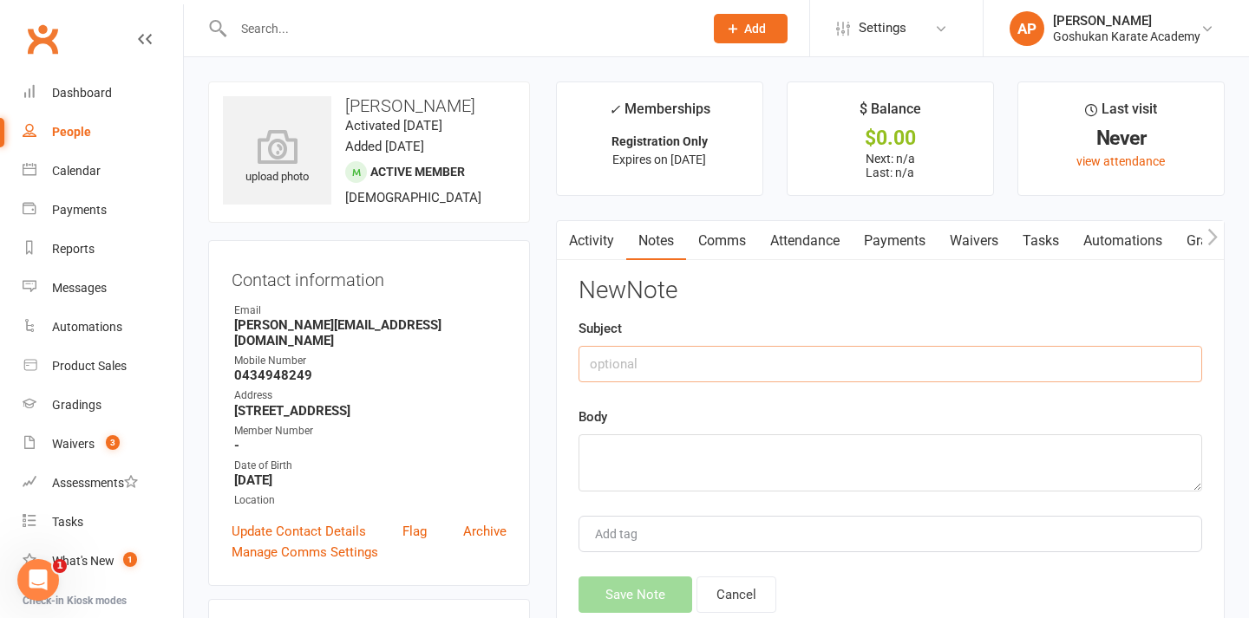
click at [768, 369] on input "text" at bounding box center [891, 364] width 624 height 36
click at [692, 452] on textarea at bounding box center [891, 463] width 624 height 57
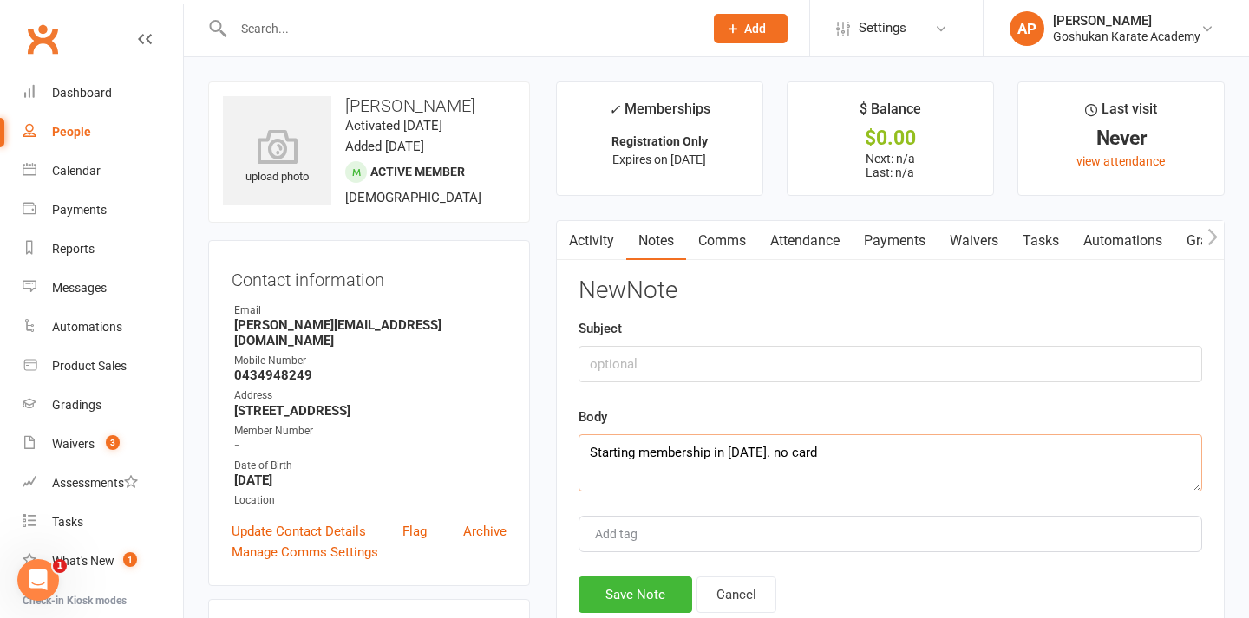
click at [835, 452] on textarea "Starting membership in [DATE]. no card" at bounding box center [891, 463] width 624 height 57
click at [909, 452] on textarea "Starting membership in [DATE]. No card" at bounding box center [891, 463] width 624 height 57
click at [844, 447] on textarea "Starting membership in [DATE]. No envelope" at bounding box center [891, 463] width 624 height 57
click at [931, 446] on textarea "Starting membership in [DATE]. No envelope" at bounding box center [891, 463] width 624 height 57
click at [847, 449] on textarea "Starting membership in [DATE]. No envelope has" at bounding box center [891, 463] width 624 height 57
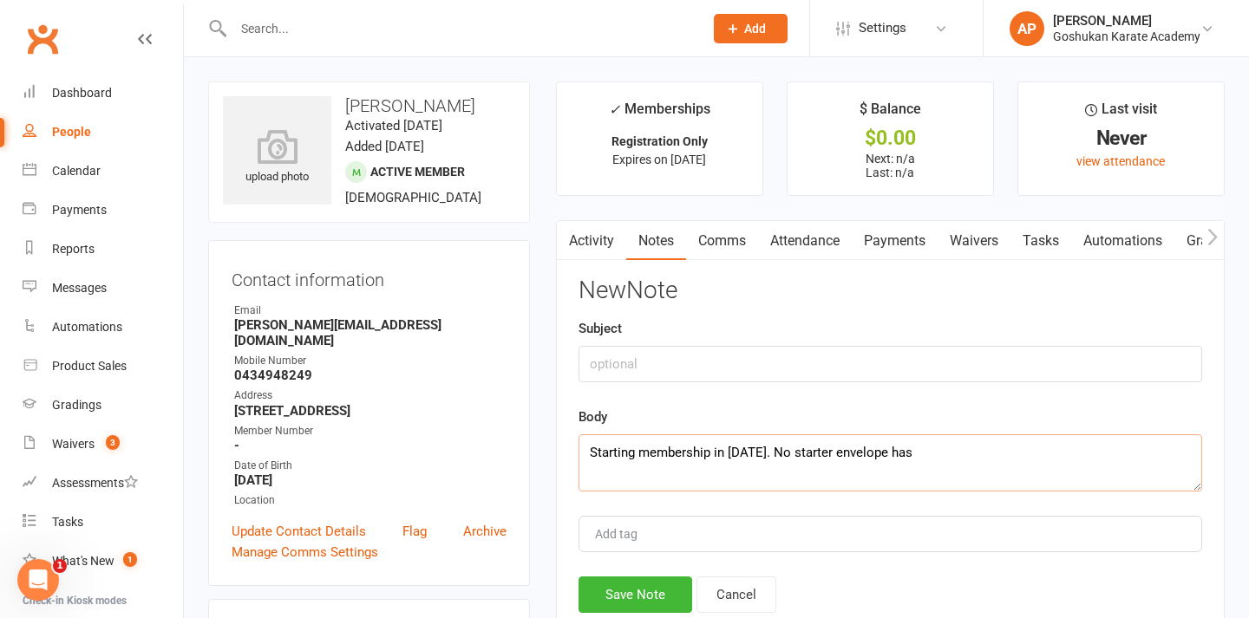
click at [971, 454] on textarea "Starting membership in [DATE]. No starter envelope has" at bounding box center [891, 463] width 624 height 57
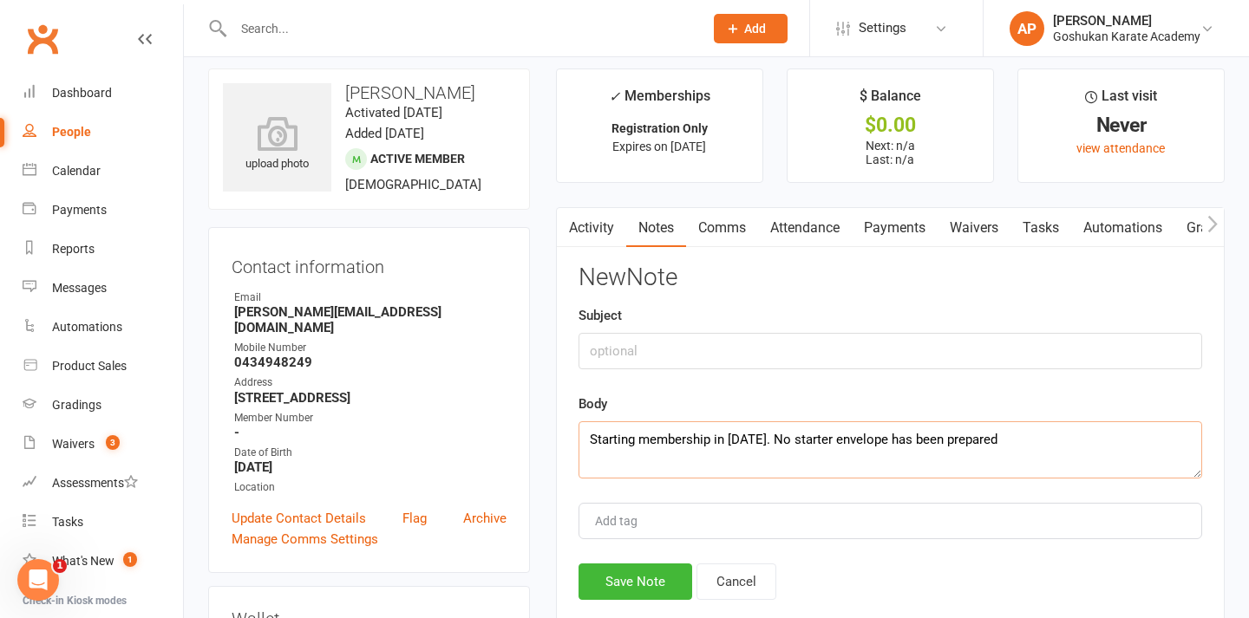
scroll to position [15, 0]
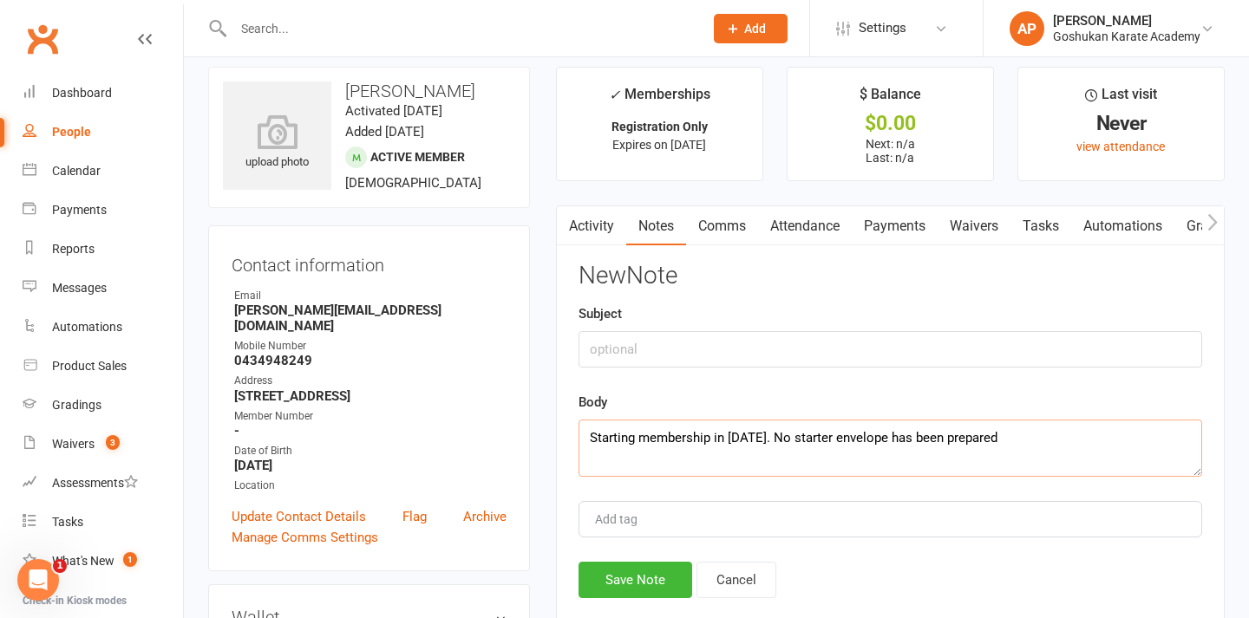
click at [590, 434] on textarea "Starting membership in [DATE]. No starter envelope has been prepared" at bounding box center [891, 448] width 624 height 57
click at [785, 437] on textarea "Only started [PERSON_NAME]. Starting membership in [DATE]. No starter envelope …" at bounding box center [891, 448] width 624 height 57
click at [795, 448] on textarea "Only started [PERSON_NAME]. Starting membership in [DATE]. No starter envelope …" at bounding box center [891, 448] width 624 height 57
type textarea "Only started [PERSON_NAME]. Starting membership in [DATE]. No starter envelope …"
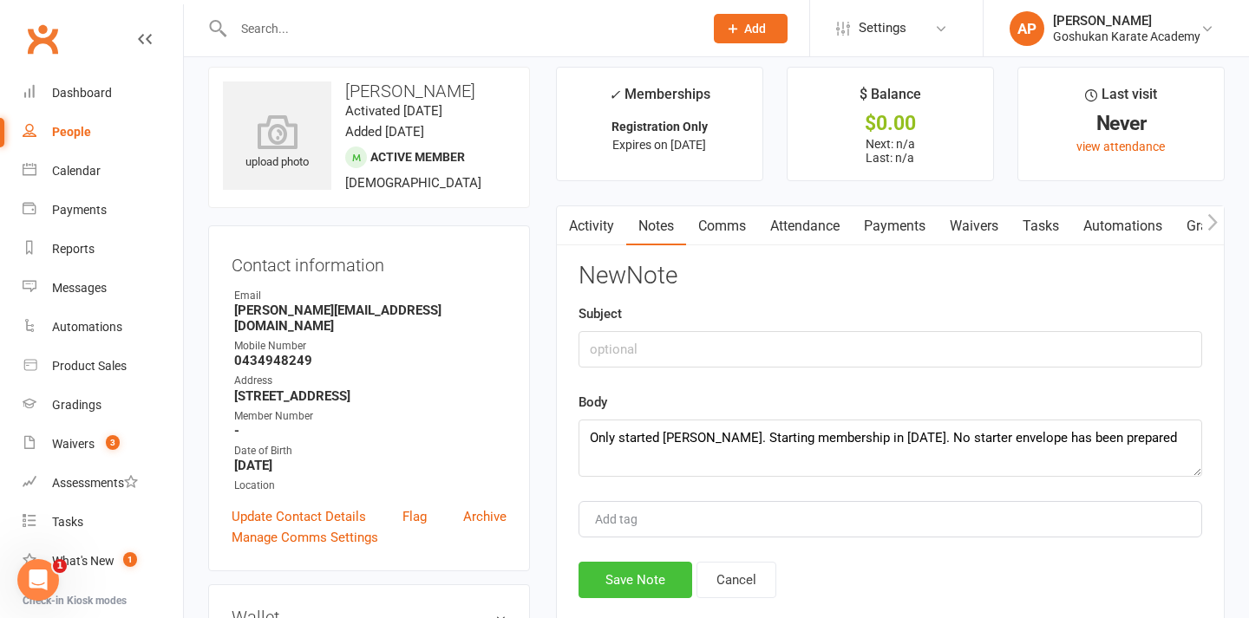
click at [655, 582] on button "Save Note" at bounding box center [636, 580] width 114 height 36
